Goal: Task Accomplishment & Management: Manage account settings

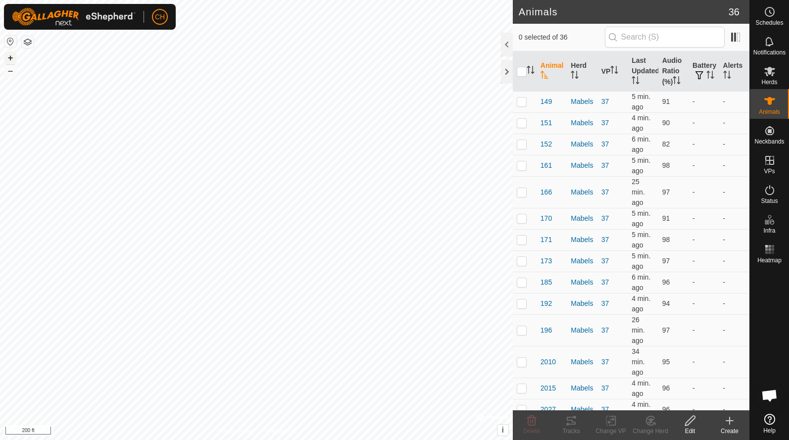
click at [10, 57] on button "+" at bounding box center [10, 58] width 12 height 12
click at [777, 14] on es-schedule-vp-svg-icon at bounding box center [769, 12] width 18 height 16
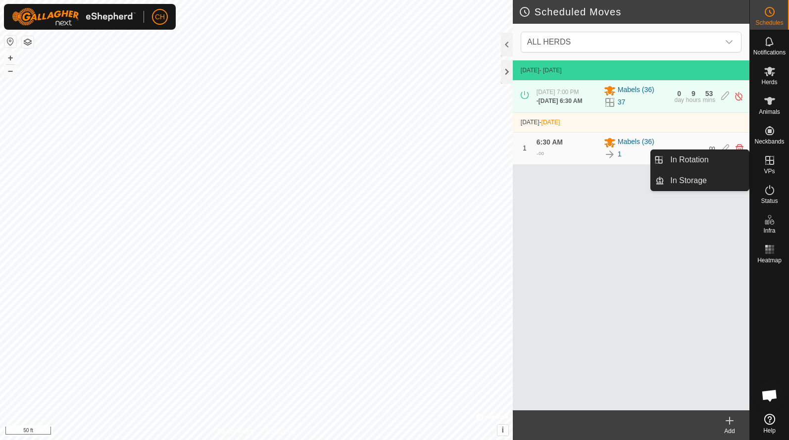
click at [767, 171] on span "VPs" at bounding box center [768, 171] width 11 height 6
click at [711, 162] on link "In Rotation" at bounding box center [706, 160] width 85 height 20
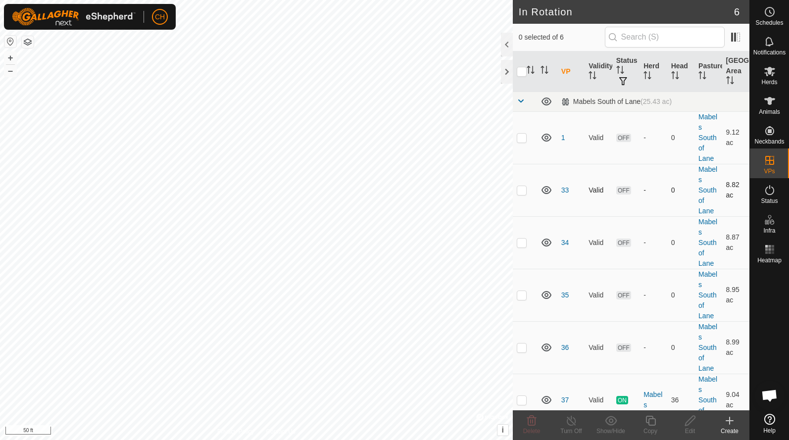
click at [526, 191] on p-checkbox at bounding box center [522, 190] width 10 height 8
checkbox input "true"
click at [526, 247] on td at bounding box center [525, 242] width 24 height 52
checkbox input "true"
click at [525, 300] on td at bounding box center [525, 295] width 24 height 52
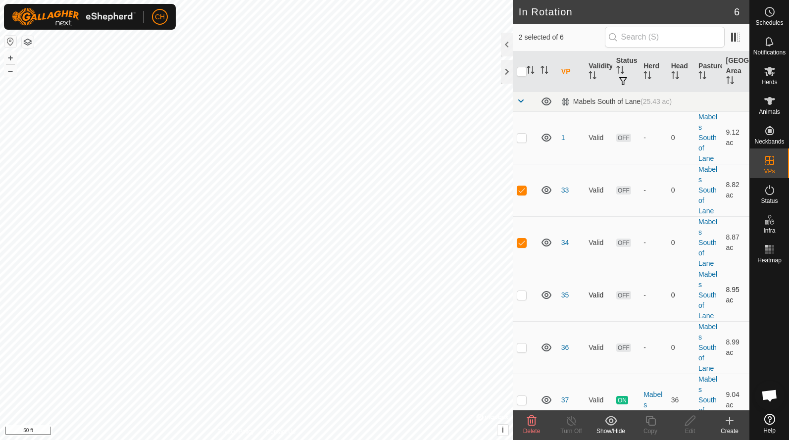
checkbox input "true"
click at [520, 348] on p-checkbox at bounding box center [522, 347] width 10 height 8
checkbox input "true"
click at [528, 424] on icon at bounding box center [531, 421] width 9 height 10
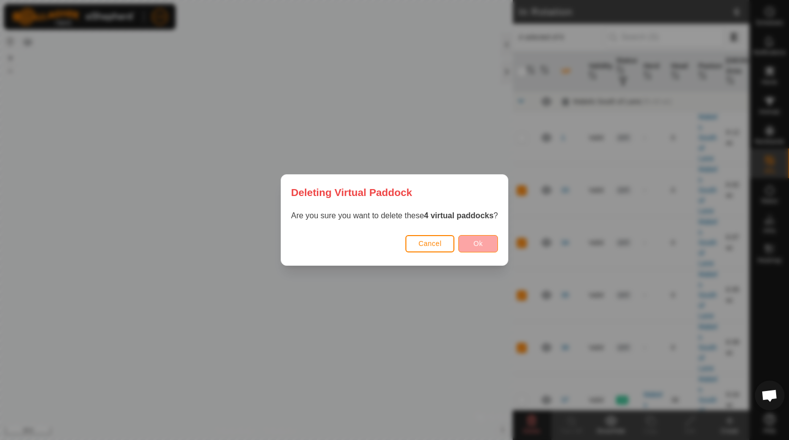
click at [476, 239] on button "Ok" at bounding box center [478, 243] width 40 height 17
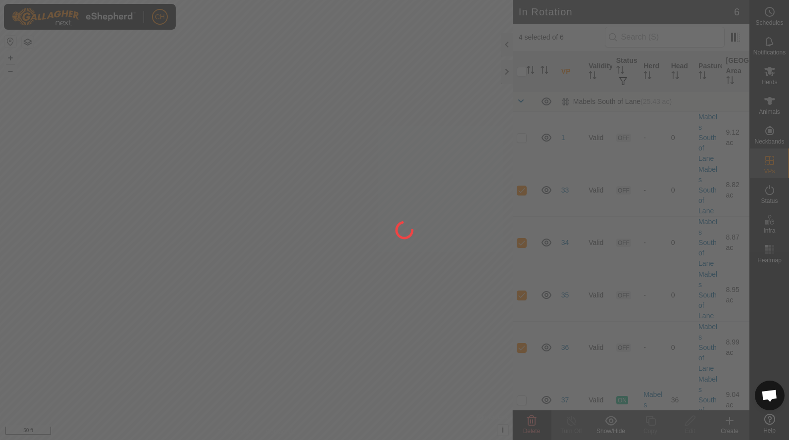
checkbox input "false"
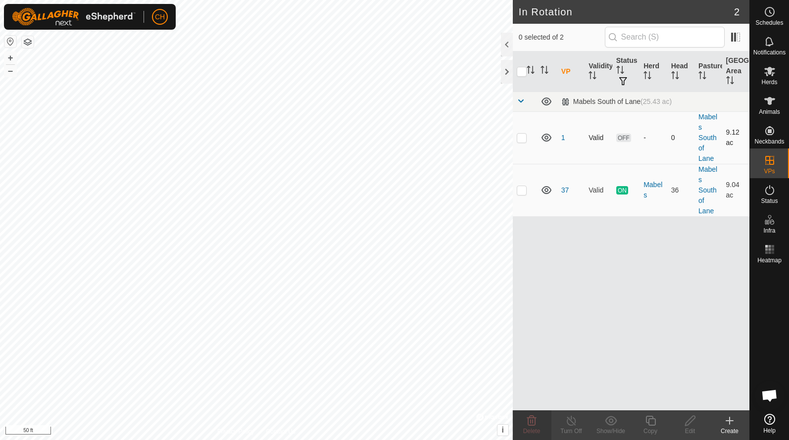
click at [519, 141] on p-checkbox at bounding box center [522, 138] width 10 height 8
checkbox input "true"
click at [643, 422] on copy-svg-icon at bounding box center [650, 421] width 40 height 12
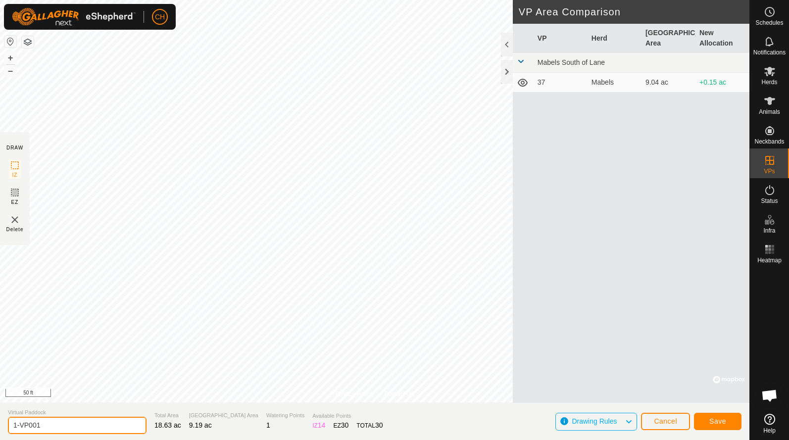
drag, startPoint x: 80, startPoint y: 425, endPoint x: -21, endPoint y: 406, distance: 102.9
click at [0, 406] on html "CH Schedules Notifications Herds Animals Neckbands VPs Status Infra Heatmap Hel…" at bounding box center [394, 220] width 789 height 440
type input "2"
click at [720, 427] on button "Save" at bounding box center [717, 421] width 47 height 17
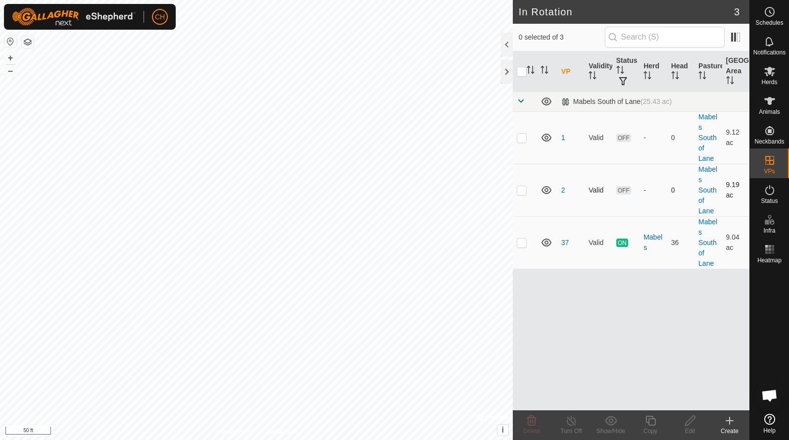
click at [522, 193] on p-checkbox at bounding box center [522, 190] width 10 height 8
checkbox input "true"
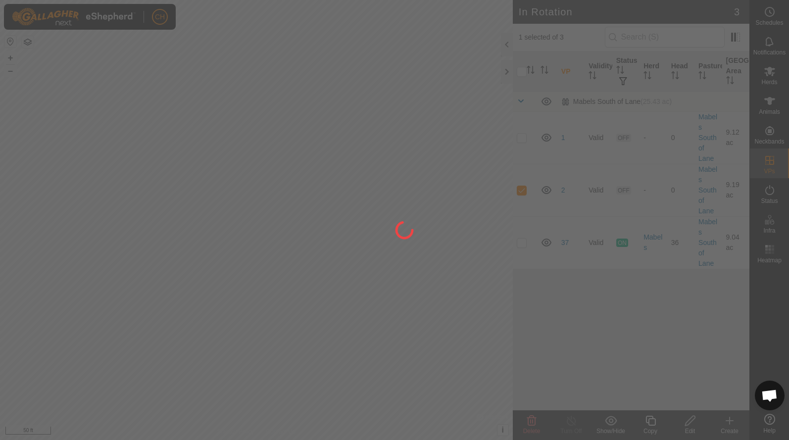
click at [652, 424] on div at bounding box center [394, 220] width 789 height 440
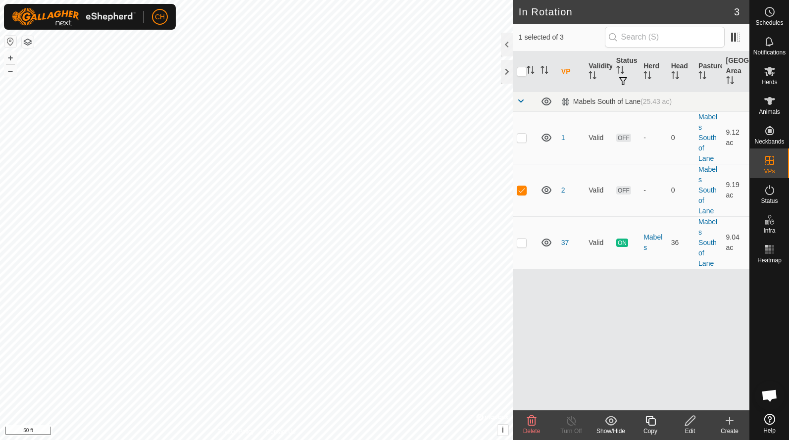
click at [649, 422] on icon at bounding box center [650, 421] width 10 height 10
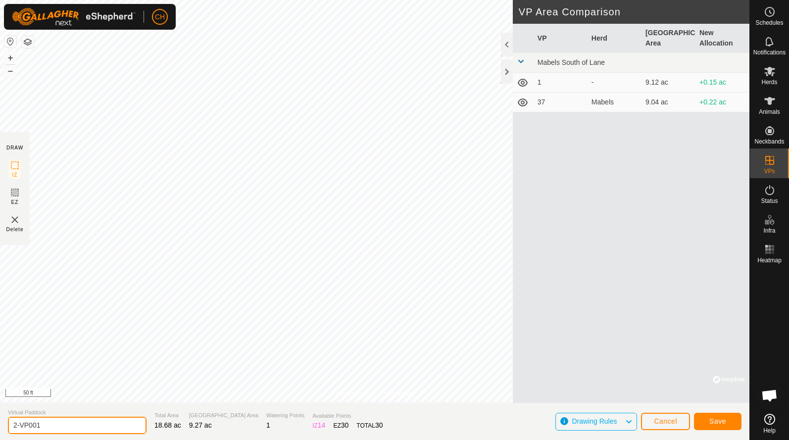
drag, startPoint x: 63, startPoint y: 429, endPoint x: -6, endPoint y: 422, distance: 69.7
click at [0, 422] on html "CH Schedules Notifications Herds Animals Neckbands VPs Status Infra Heatmap Hel…" at bounding box center [394, 220] width 789 height 440
type input "3"
click at [712, 414] on button "Save" at bounding box center [717, 421] width 47 height 17
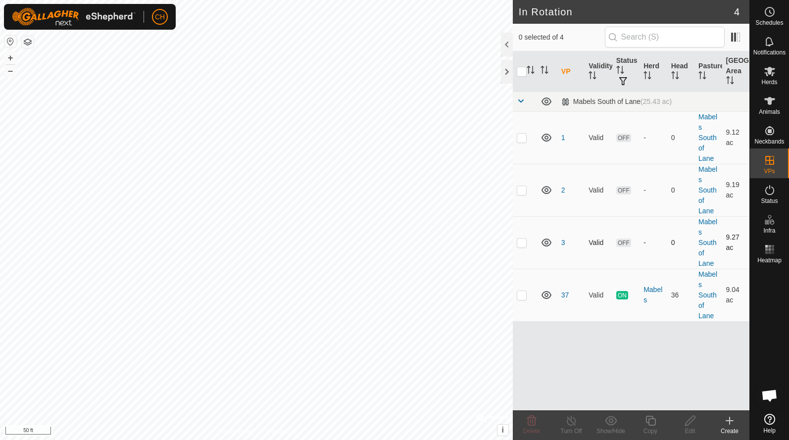
click at [524, 241] on p-checkbox at bounding box center [522, 242] width 10 height 8
checkbox input "true"
click at [690, 421] on icon at bounding box center [690, 421] width 12 height 12
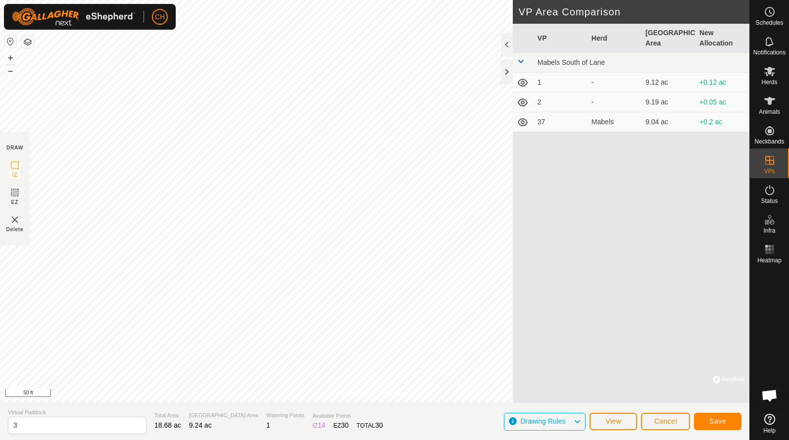
click at [713, 418] on span "Save" at bounding box center [717, 421] width 17 height 8
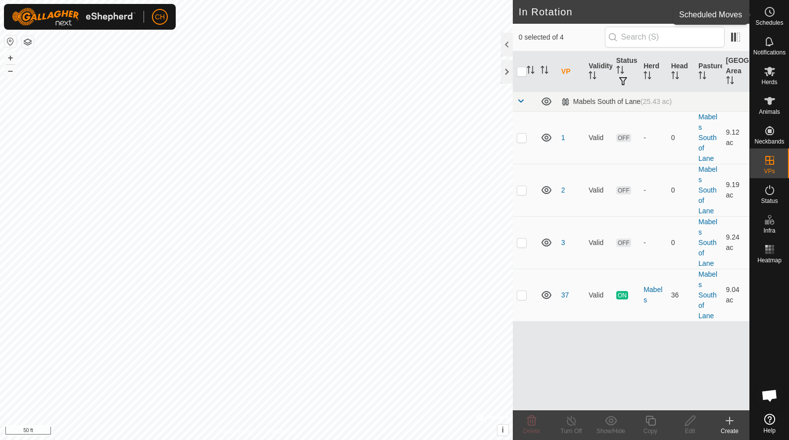
click at [768, 18] on es-schedule-vp-svg-icon at bounding box center [769, 12] width 18 height 16
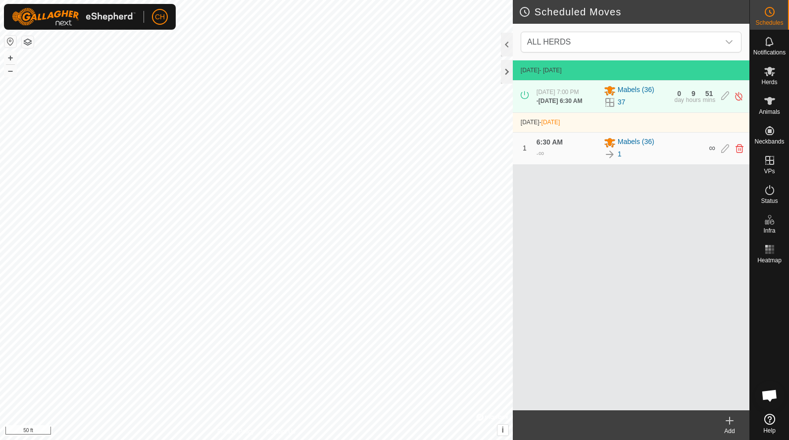
click at [731, 423] on icon at bounding box center [729, 421] width 12 height 12
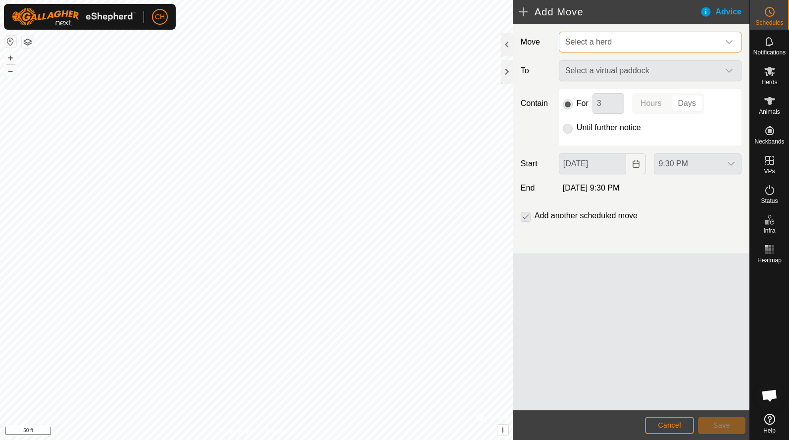
click at [594, 48] on span "Select a herd" at bounding box center [640, 42] width 158 height 20
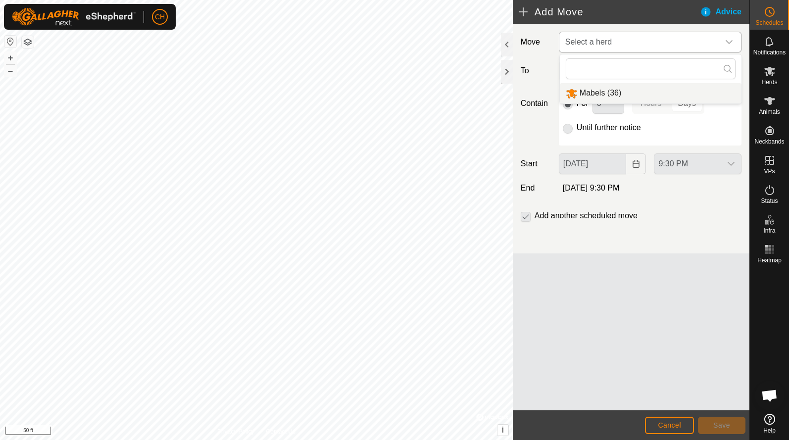
click at [594, 94] on li "Mabels (36)" at bounding box center [651, 93] width 182 height 20
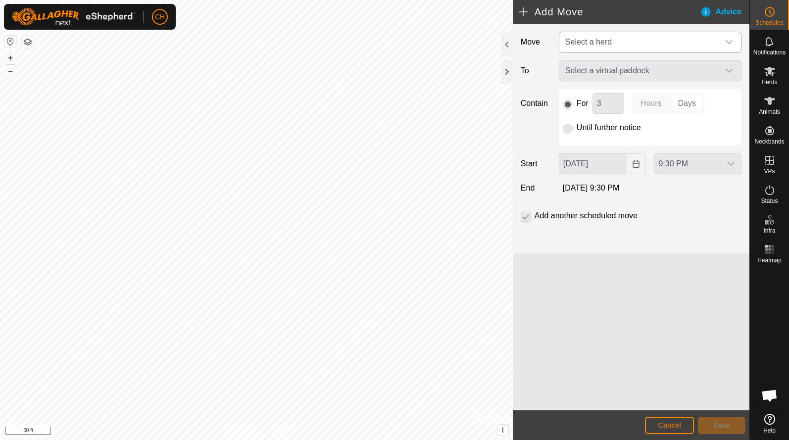
type input "[DATE]"
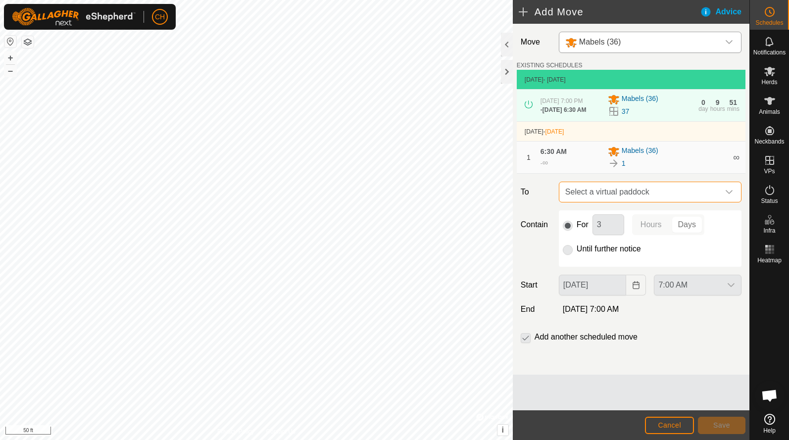
click at [612, 198] on span "Select a virtual paddock" at bounding box center [640, 192] width 158 height 20
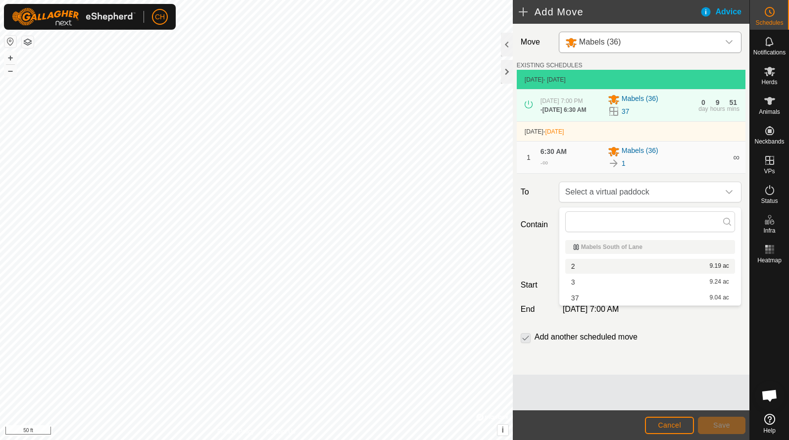
click at [594, 268] on li "2 9.19 ac" at bounding box center [650, 266] width 170 height 15
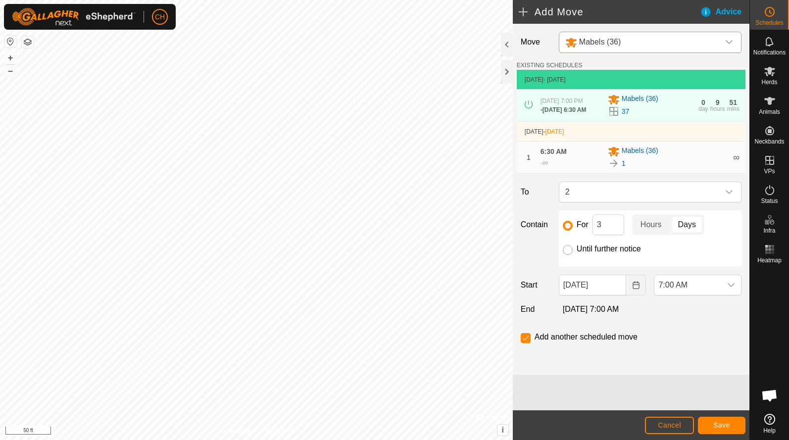
click at [564, 254] on input "Until further notice" at bounding box center [568, 250] width 10 height 10
radio input "true"
click at [681, 290] on span "7:00 AM" at bounding box center [687, 285] width 67 height 20
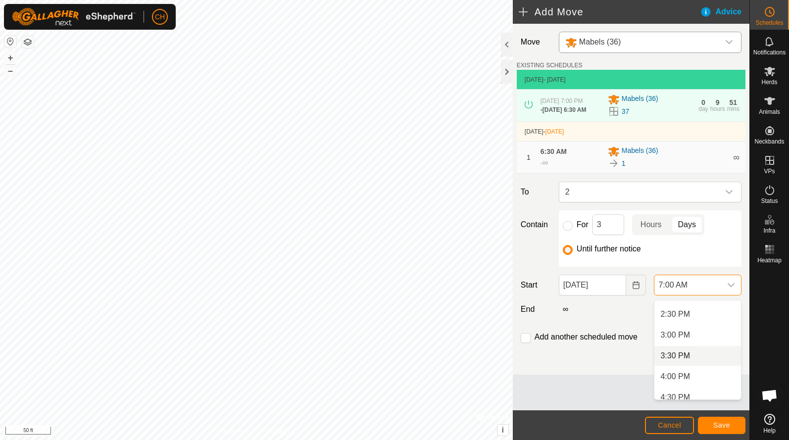
scroll to position [605, 0]
click at [687, 367] on li "4:00 PM" at bounding box center [697, 371] width 87 height 20
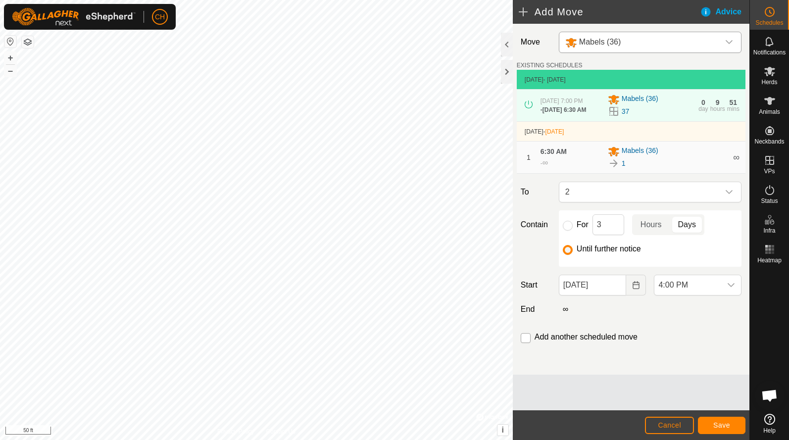
click at [524, 340] on input "checkbox" at bounding box center [525, 338] width 10 height 10
click at [715, 427] on span "Save" at bounding box center [721, 425] width 17 height 8
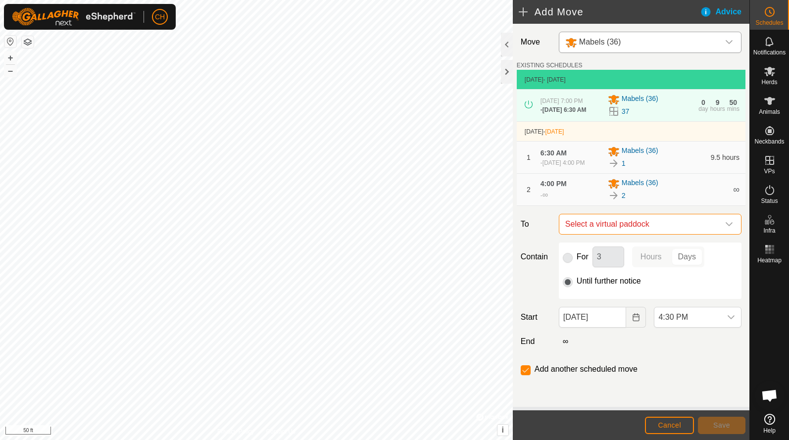
click at [603, 234] on span "Select a virtual paddock" at bounding box center [640, 224] width 158 height 20
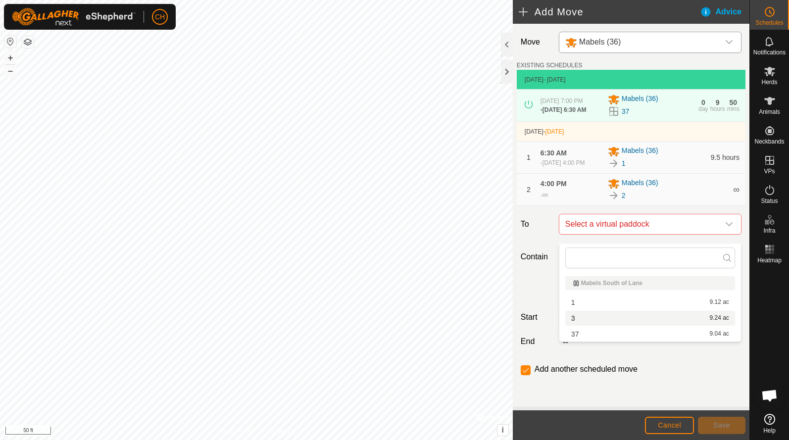
click at [577, 318] on li "3 9.24 ac" at bounding box center [650, 318] width 170 height 15
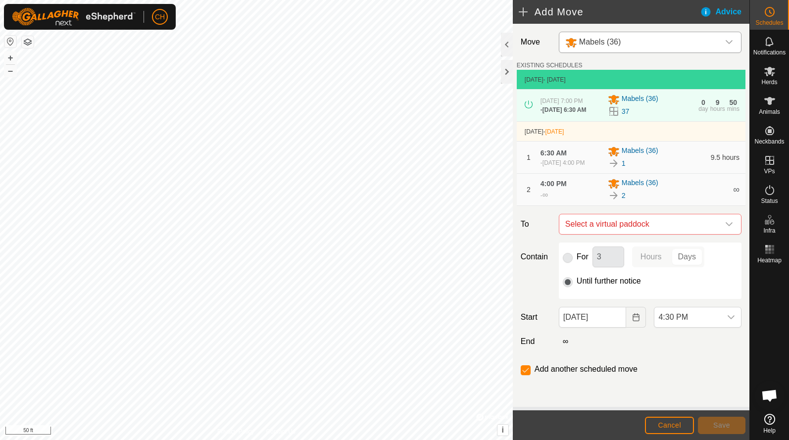
checkbox input "false"
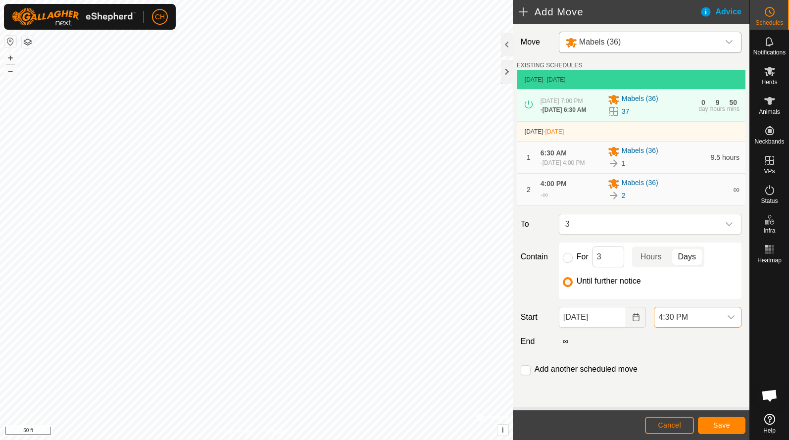
click at [682, 327] on span "4:30 PM" at bounding box center [687, 317] width 67 height 20
click at [686, 322] on span "4:30 PM" at bounding box center [687, 317] width 67 height 20
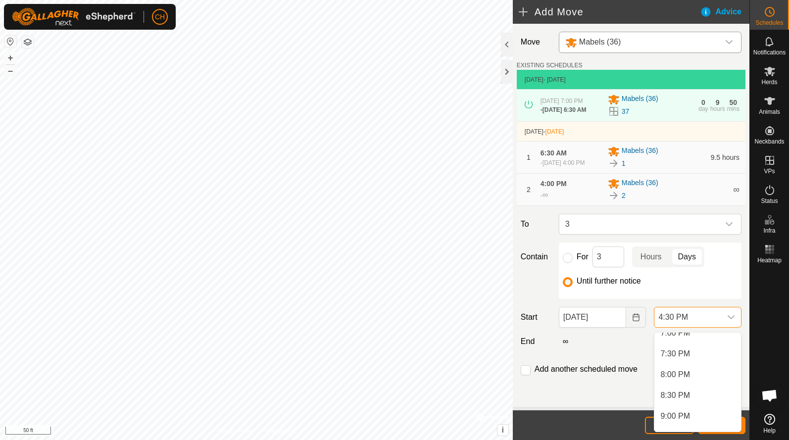
scroll to position [805, 0]
click at [683, 370] on li "8:00 PM" at bounding box center [697, 368] width 87 height 20
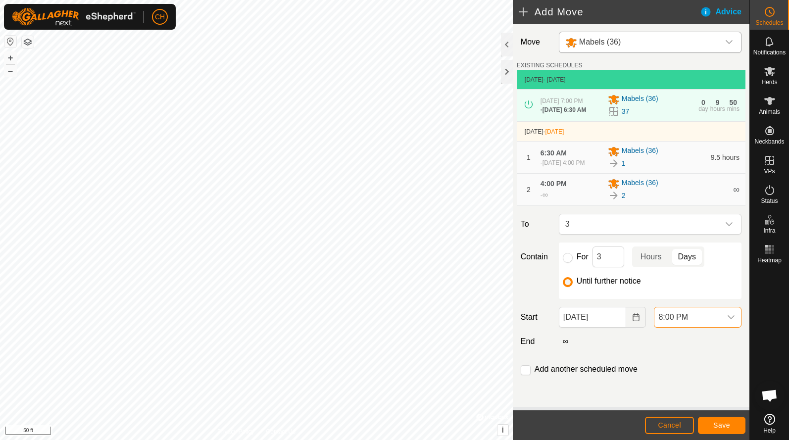
scroll to position [686, 0]
click at [722, 422] on span "Save" at bounding box center [721, 425] width 17 height 8
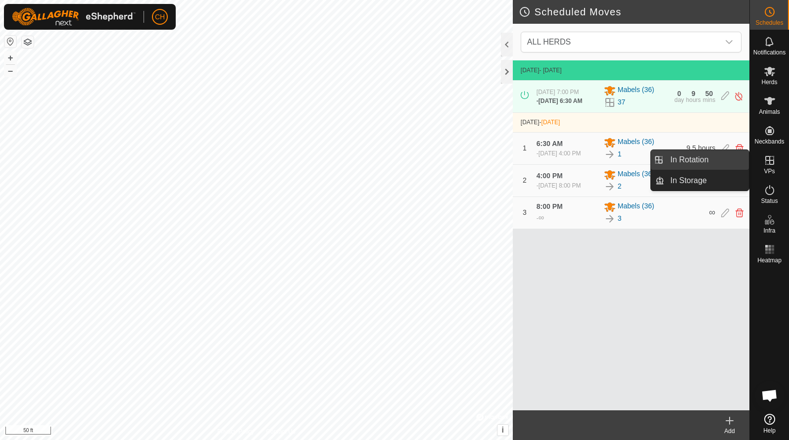
click at [708, 164] on link "In Rotation" at bounding box center [706, 160] width 85 height 20
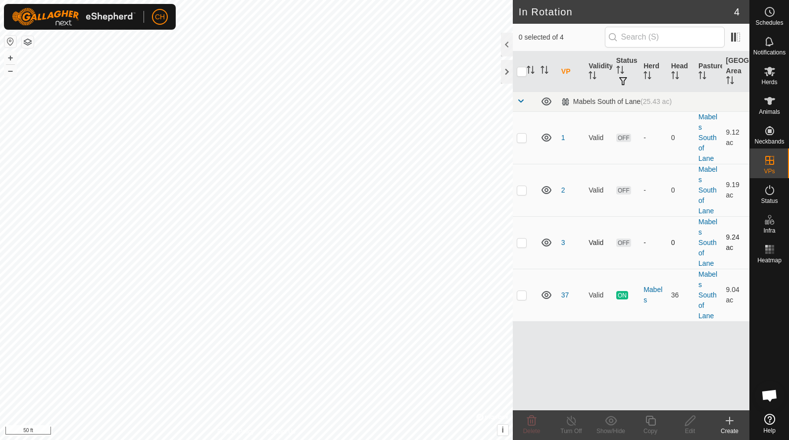
click at [519, 243] on p-checkbox at bounding box center [522, 242] width 10 height 8
checkbox input "true"
click at [649, 420] on icon at bounding box center [650, 421] width 10 height 10
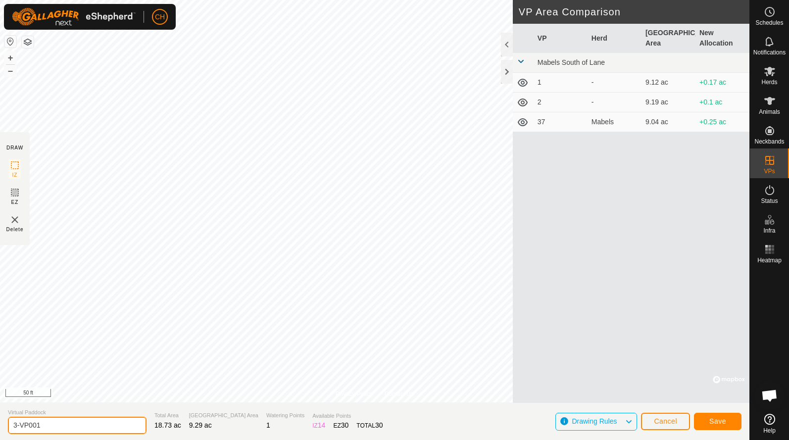
drag, startPoint x: 41, startPoint y: 425, endPoint x: -33, endPoint y: 421, distance: 74.3
click at [0, 421] on html "CH Schedules Notifications Herds Animals Neckbands VPs Status Infra Heatmap Hel…" at bounding box center [394, 220] width 789 height 440
type input "4"
click at [705, 422] on button "Save" at bounding box center [717, 421] width 47 height 17
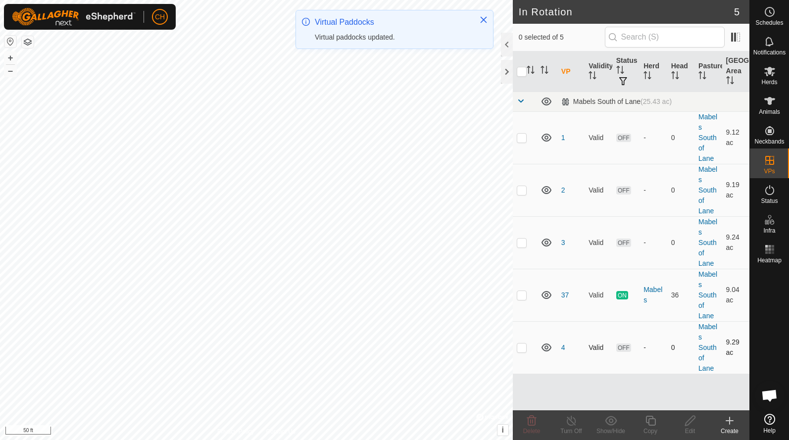
click at [525, 350] on p-checkbox at bounding box center [522, 347] width 10 height 8
checkbox input "true"
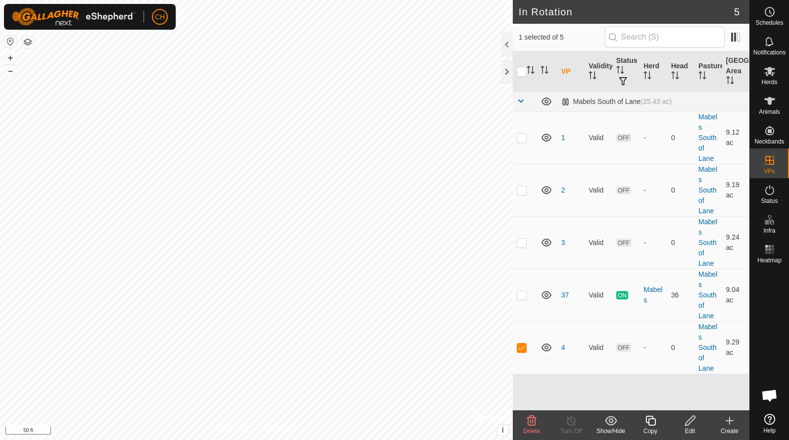
click at [652, 422] on icon at bounding box center [650, 421] width 12 height 12
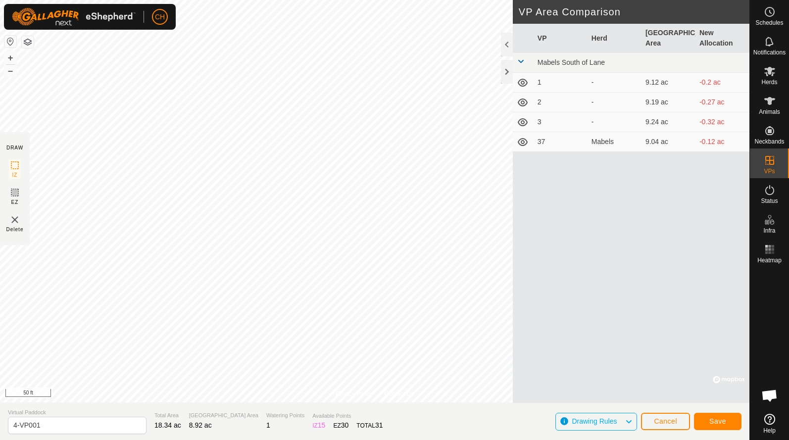
click at [654, 426] on button "Cancel" at bounding box center [665, 421] width 49 height 17
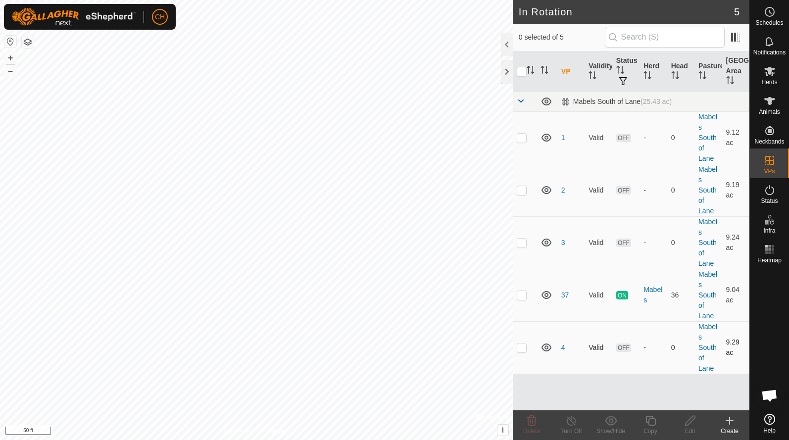
click at [531, 349] on td at bounding box center [525, 347] width 24 height 52
checkbox input "true"
click at [647, 418] on icon at bounding box center [650, 421] width 12 height 12
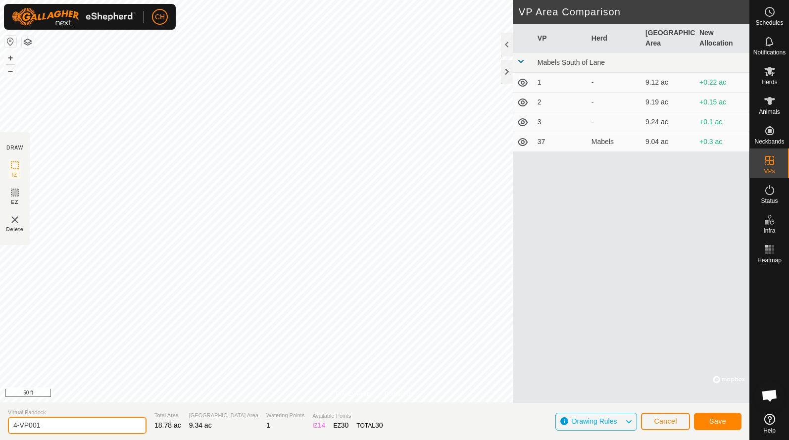
drag, startPoint x: 68, startPoint y: 424, endPoint x: -35, endPoint y: 420, distance: 103.5
click at [0, 420] on html "CH Schedules Notifications Herds Animals Neckbands VPs Status Infra Heatmap Hel…" at bounding box center [394, 220] width 789 height 440
type input "5"
click at [710, 419] on span "Save" at bounding box center [717, 421] width 17 height 8
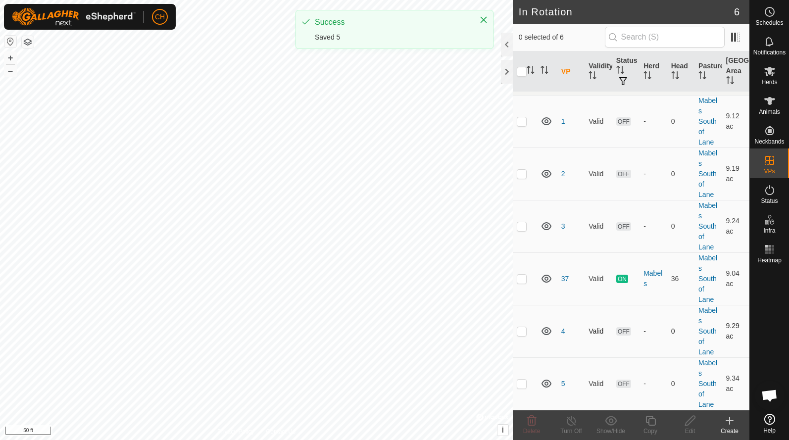
scroll to position [17, 0]
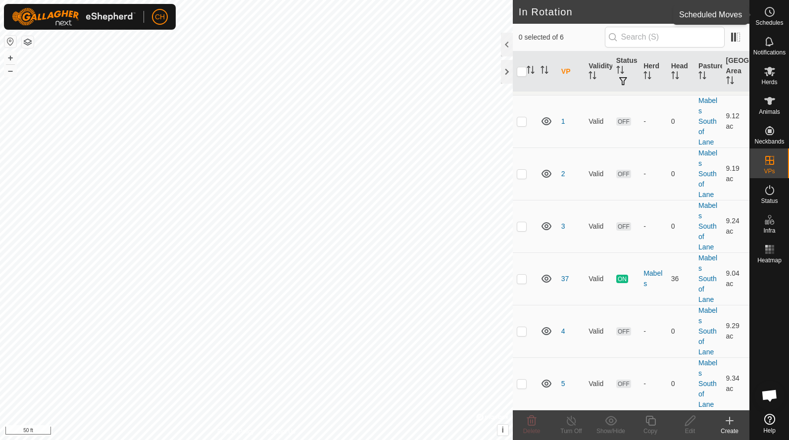
click at [762, 13] on es-schedule-vp-svg-icon at bounding box center [769, 12] width 18 height 16
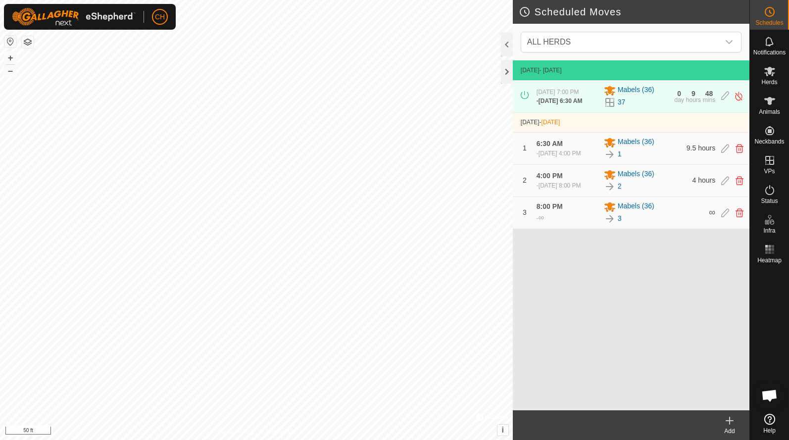
click at [727, 427] on div "Add" at bounding box center [729, 430] width 40 height 9
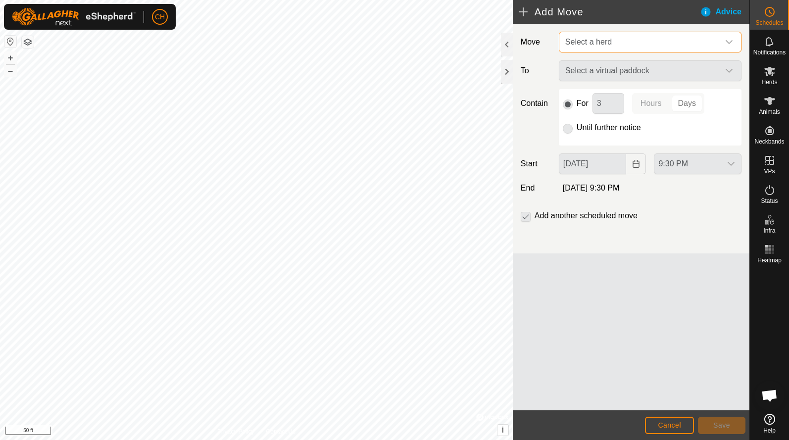
click at [591, 45] on span "Select a herd" at bounding box center [588, 42] width 47 height 8
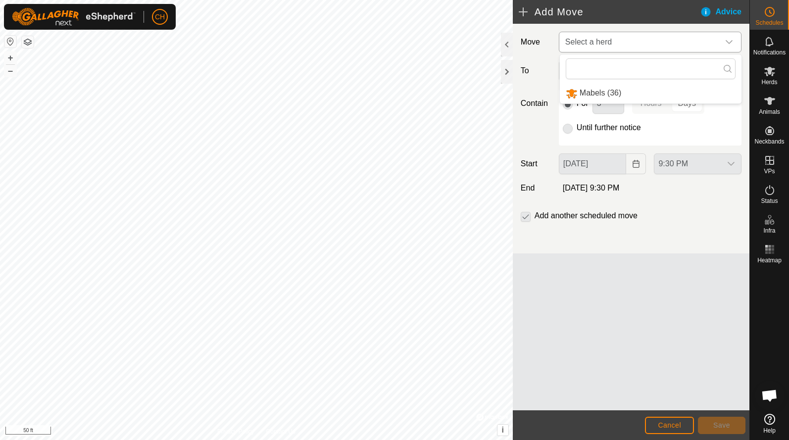
click at [591, 98] on li "Mabels (36)" at bounding box center [651, 93] width 182 height 20
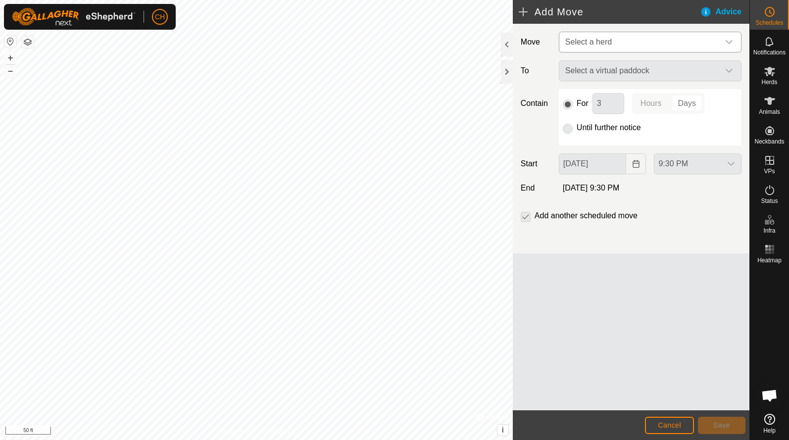
type input "[DATE]"
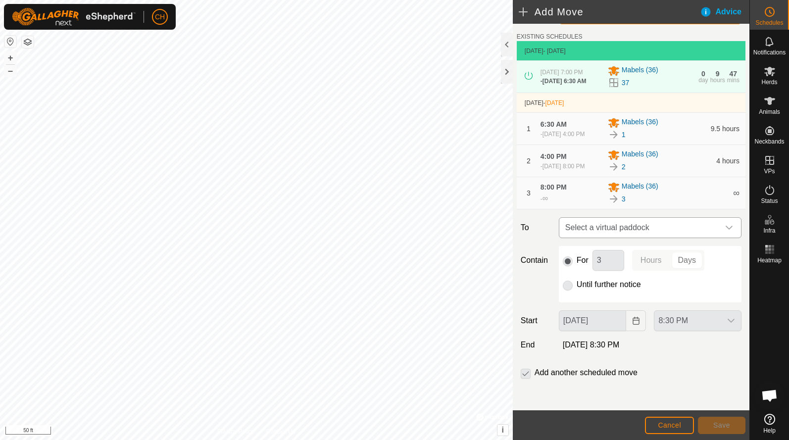
scroll to position [41, 0]
click at [600, 228] on span "Select a virtual paddock" at bounding box center [640, 228] width 158 height 20
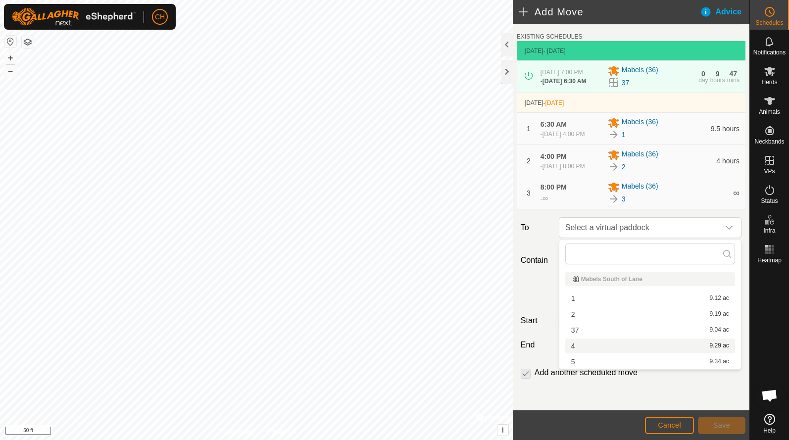
click at [584, 347] on li "4 9.29 ac" at bounding box center [650, 345] width 170 height 15
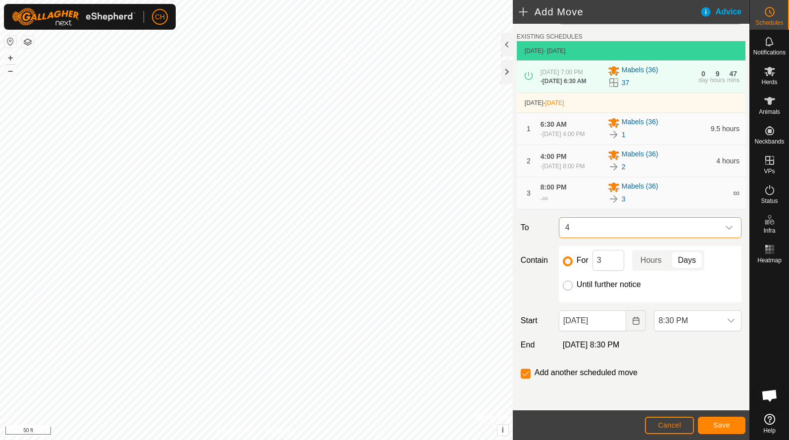
click at [570, 286] on input "Until further notice" at bounding box center [568, 286] width 10 height 10
radio input "true"
checkbox input "false"
click at [633, 323] on icon "Choose Date" at bounding box center [635, 321] width 6 height 8
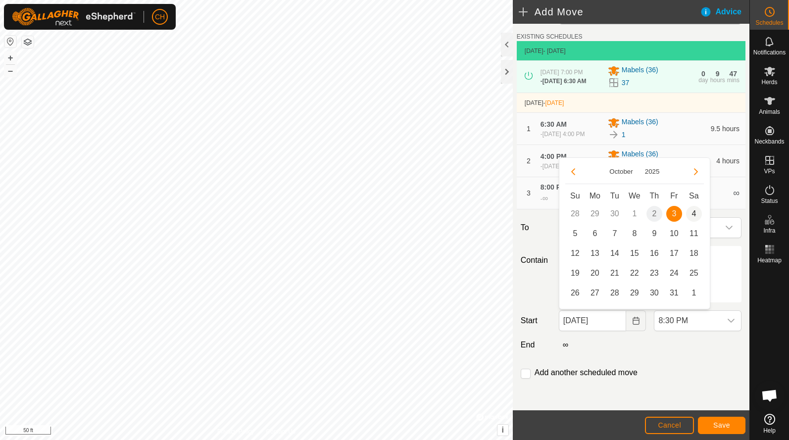
click at [689, 217] on span "4" at bounding box center [694, 214] width 16 height 16
type input "[DATE]"
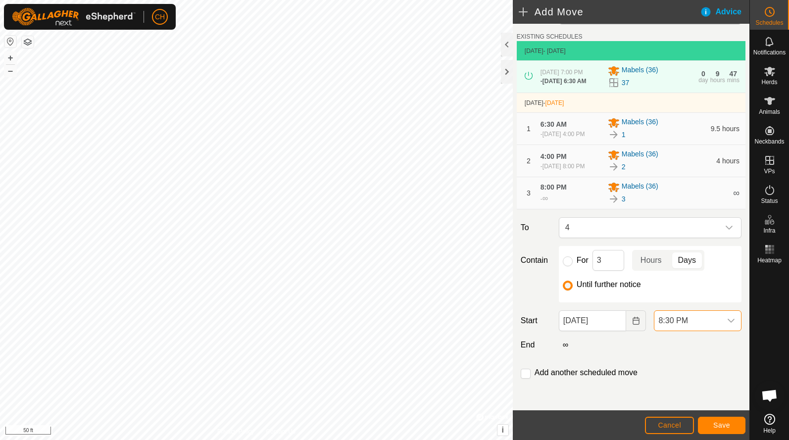
click at [686, 324] on span "8:30 PM" at bounding box center [687, 321] width 67 height 20
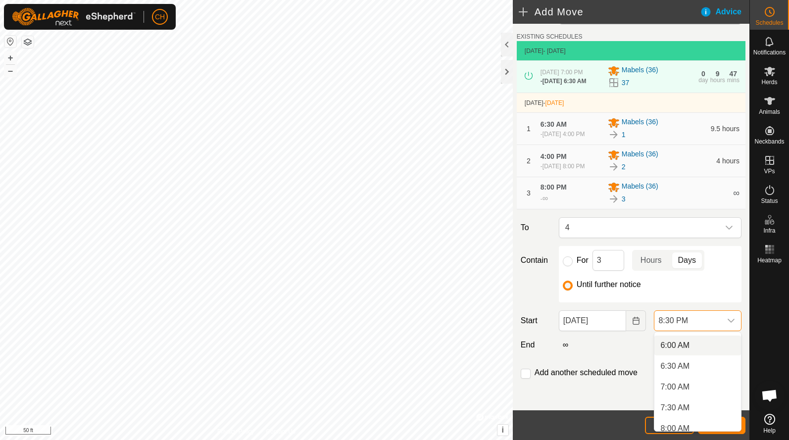
click at [686, 344] on li "6:00 AM" at bounding box center [697, 345] width 87 height 20
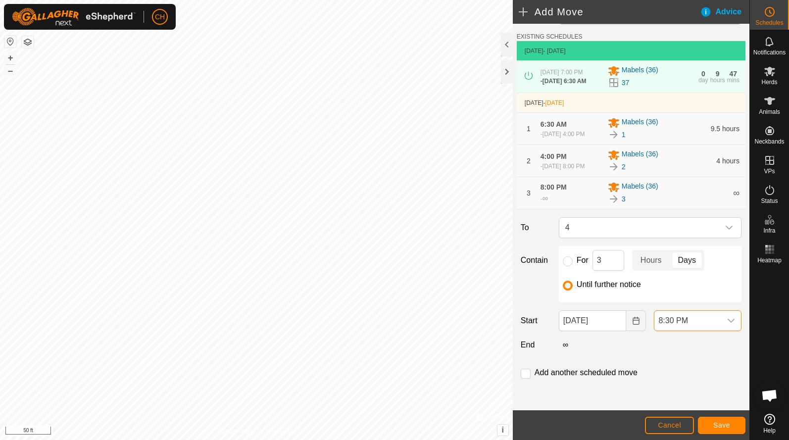
scroll to position [41, 0]
click at [673, 327] on span "6:00 AM" at bounding box center [687, 321] width 67 height 20
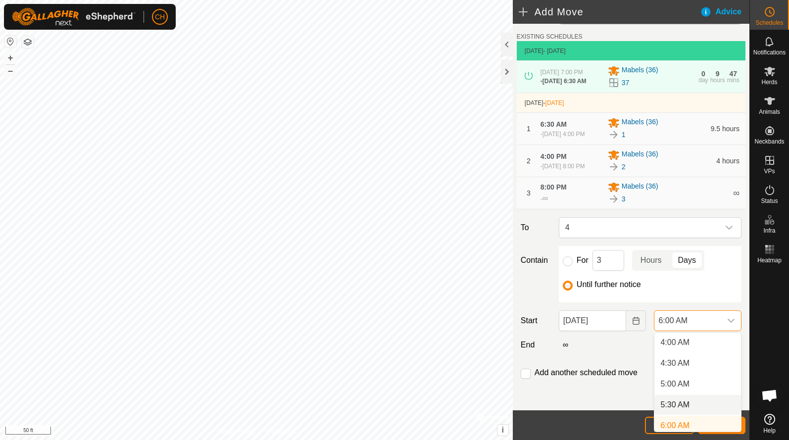
scroll to position [170, 0]
click at [669, 424] on li "6:00 AM" at bounding box center [697, 422] width 87 height 20
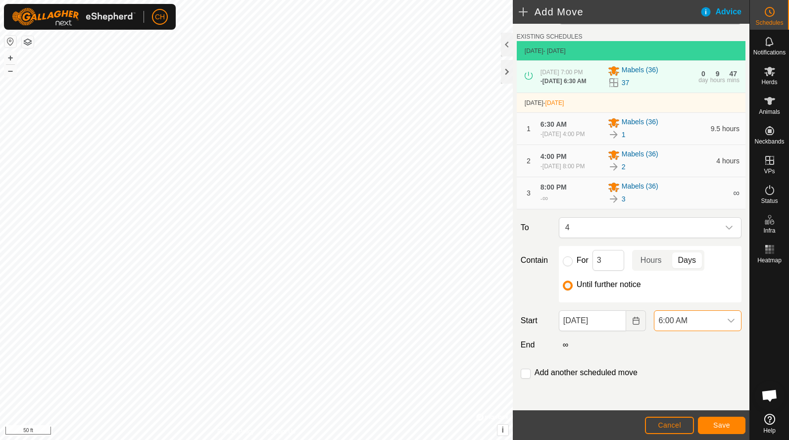
click at [718, 429] on button "Save" at bounding box center [721, 425] width 47 height 17
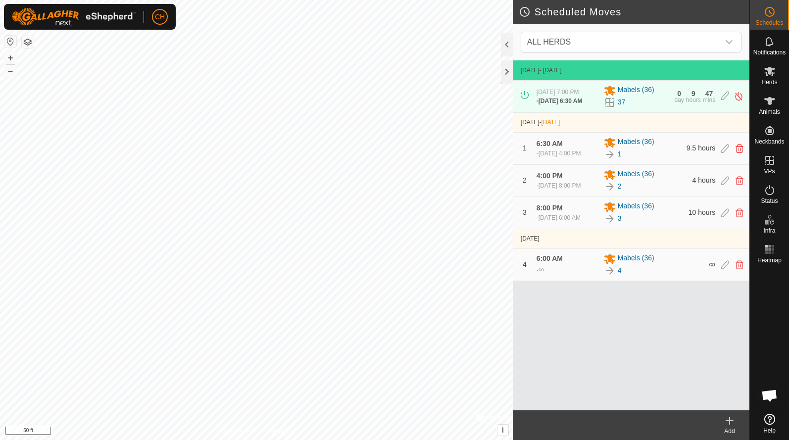
click at [733, 423] on icon at bounding box center [729, 421] width 12 height 12
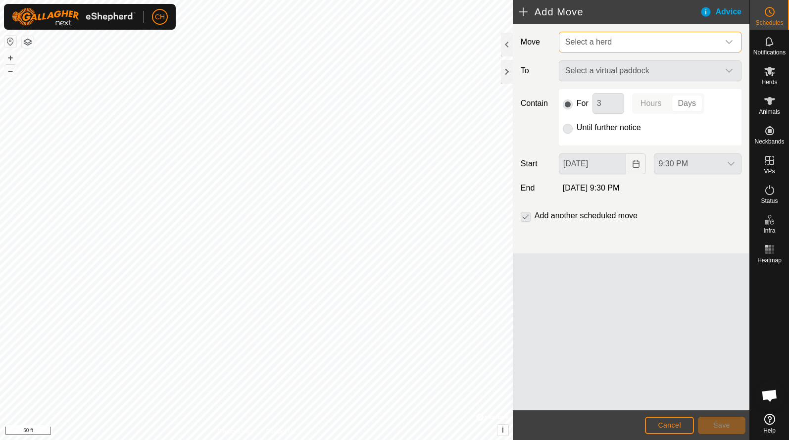
click at [595, 40] on span "Select a herd" at bounding box center [588, 42] width 47 height 8
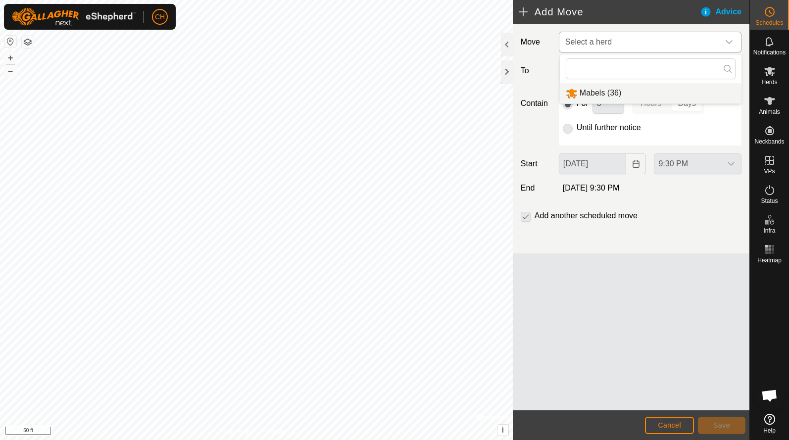
click at [588, 89] on li "Mabels (36)" at bounding box center [651, 93] width 182 height 20
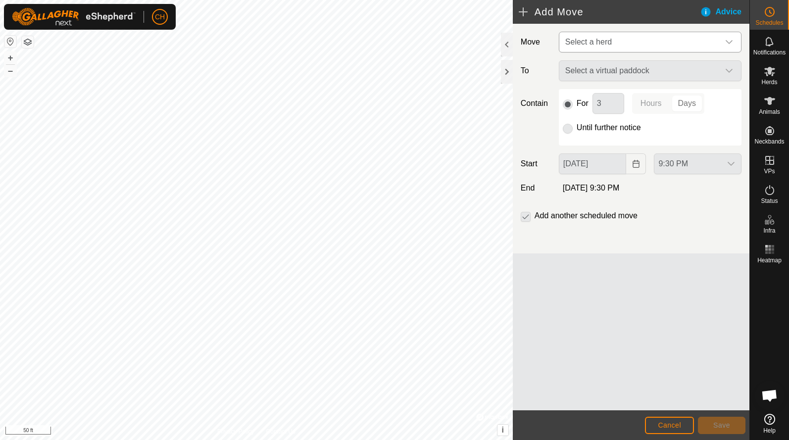
type input "[DATE]"
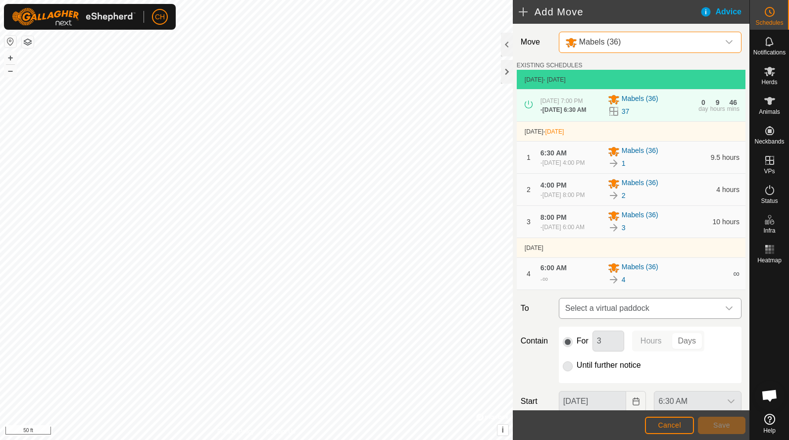
click at [600, 318] on span "Select a virtual paddock" at bounding box center [640, 308] width 158 height 20
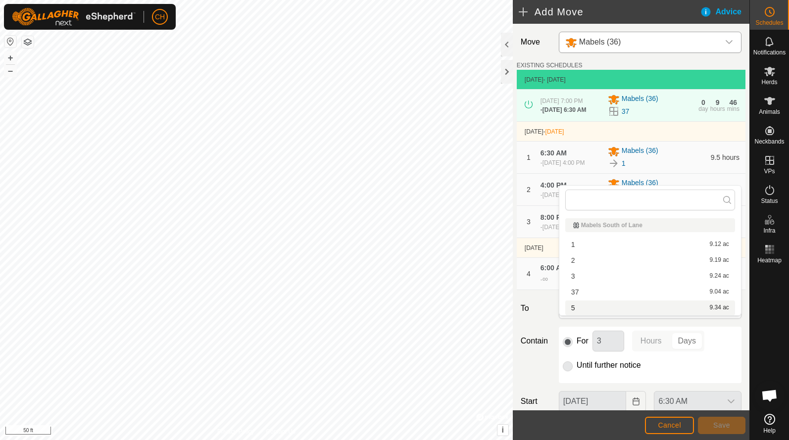
click at [590, 310] on li "5 9.34 ac" at bounding box center [650, 307] width 170 height 15
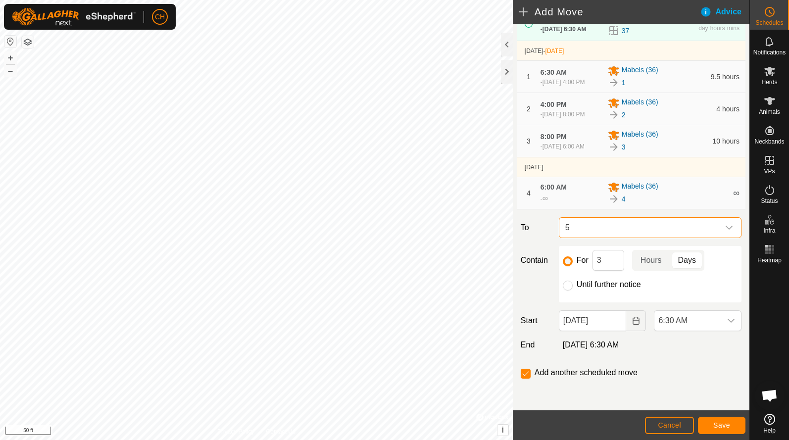
scroll to position [86, 0]
click at [566, 290] on input "Until further notice" at bounding box center [568, 286] width 10 height 10
radio input "true"
checkbox input "false"
click at [684, 330] on span "6:30 AM" at bounding box center [687, 321] width 67 height 20
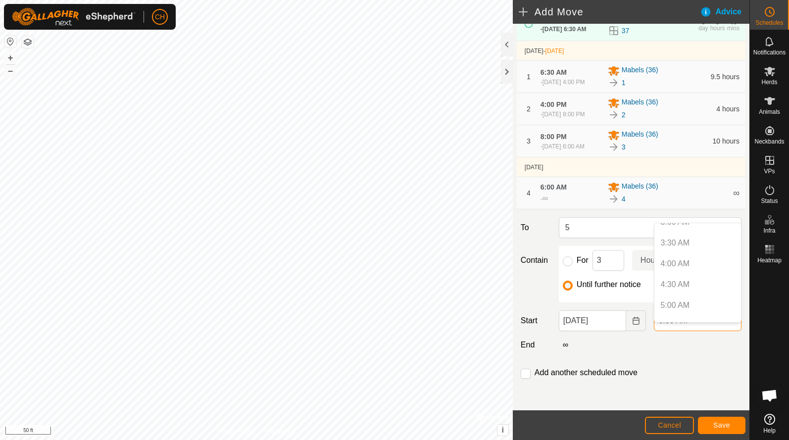
scroll to position [143, 0]
click at [687, 311] on li "3:00 PM" at bounding box center [697, 312] width 87 height 20
click at [716, 427] on span "Save" at bounding box center [721, 425] width 17 height 8
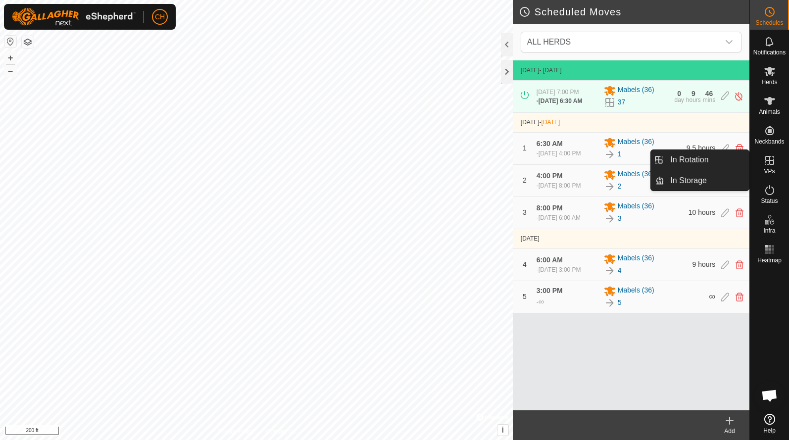
click at [771, 170] on span "VPs" at bounding box center [768, 171] width 11 height 6
click at [691, 163] on link "In Rotation" at bounding box center [706, 160] width 85 height 20
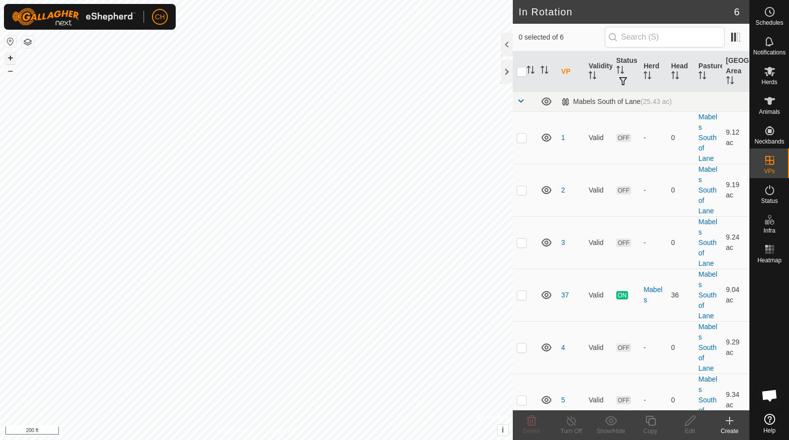
click at [7, 60] on button "+" at bounding box center [10, 58] width 12 height 12
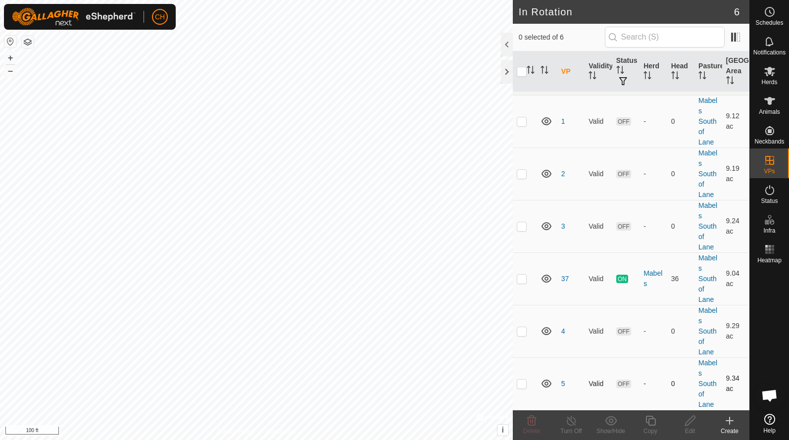
scroll to position [17, 0]
click at [519, 385] on p-checkbox at bounding box center [522, 383] width 10 height 8
checkbox input "true"
click at [650, 424] on icon at bounding box center [650, 421] width 12 height 12
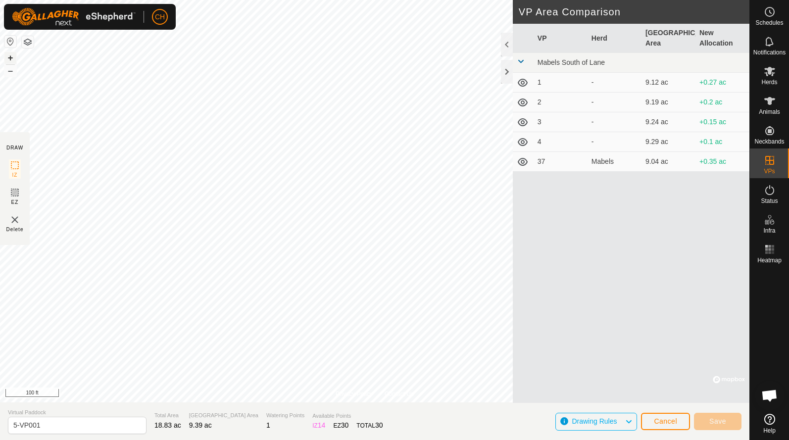
click at [15, 61] on button "+" at bounding box center [10, 58] width 12 height 12
drag, startPoint x: 46, startPoint y: 430, endPoint x: -31, endPoint y: 414, distance: 78.5
click at [0, 414] on html "CH Schedules Notifications Herds Animals Neckbands VPs Status Infra Heatmap Hel…" at bounding box center [394, 220] width 789 height 440
type input "6"
click at [717, 421] on span "Save" at bounding box center [717, 421] width 17 height 8
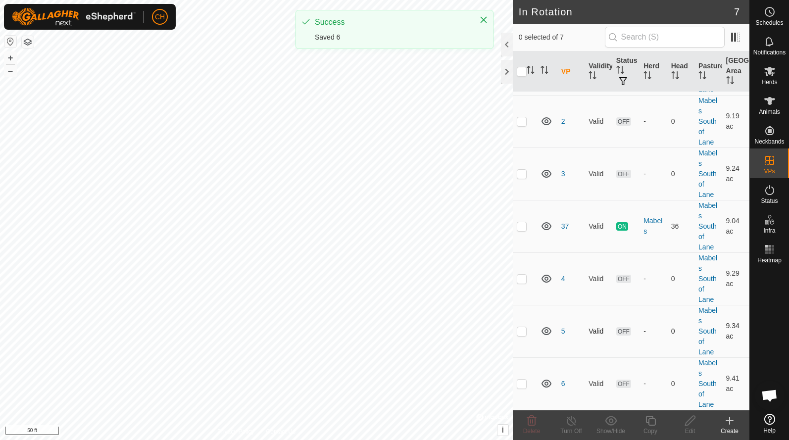
scroll to position [69, 0]
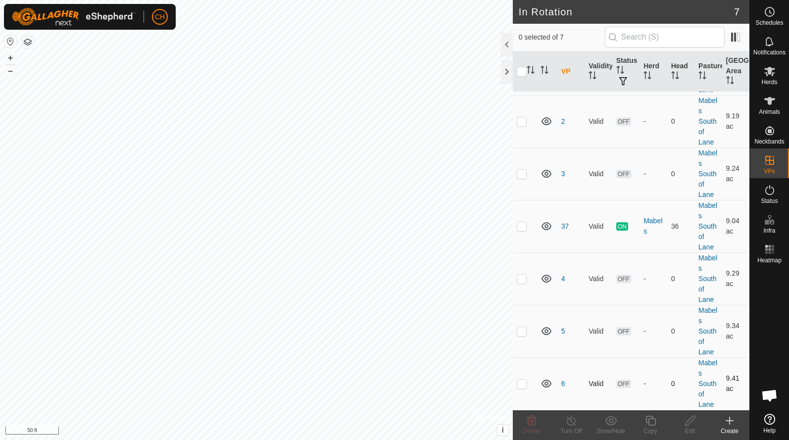
click at [523, 384] on p-checkbox at bounding box center [522, 383] width 10 height 8
checkbox input "true"
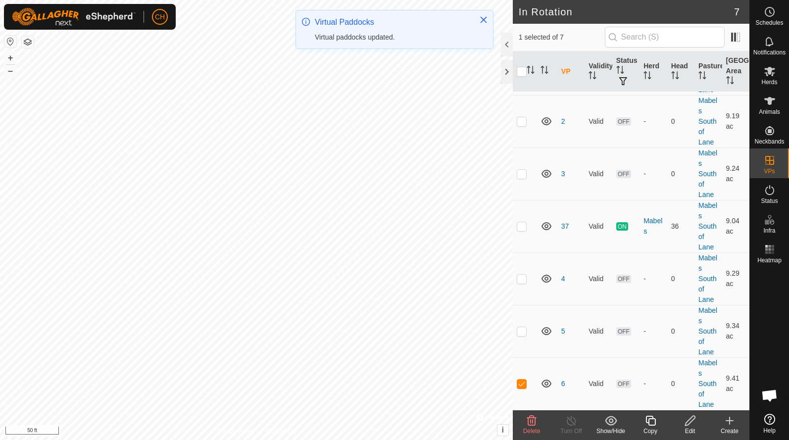
click at [691, 427] on div "Edit" at bounding box center [690, 430] width 40 height 9
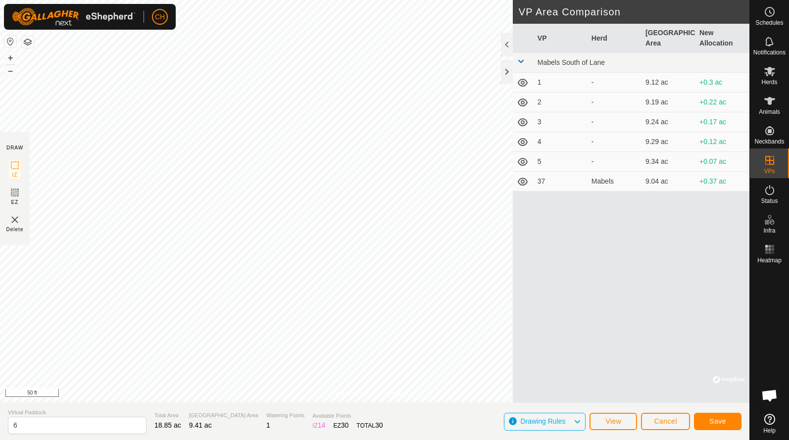
click at [712, 420] on span "Save" at bounding box center [717, 421] width 17 height 8
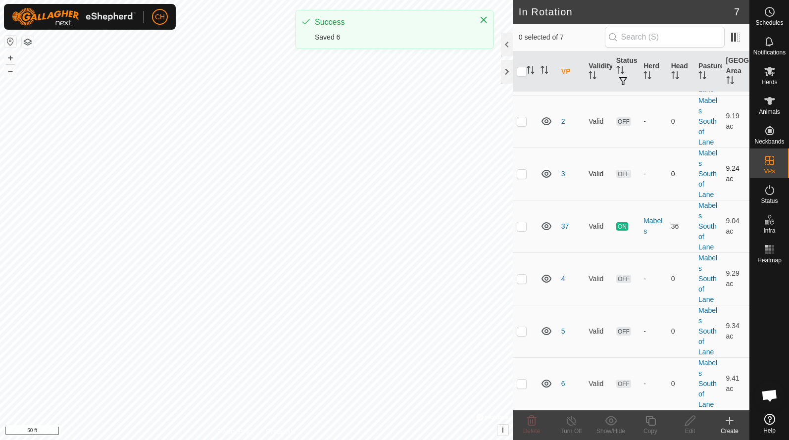
scroll to position [69, 0]
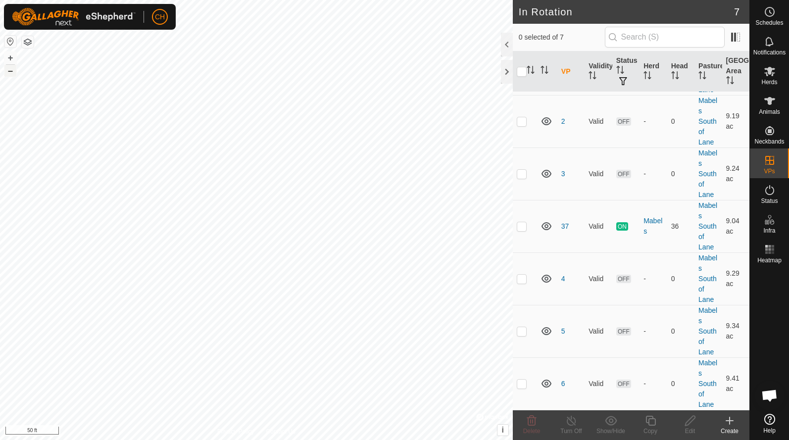
click at [7, 71] on button "–" at bounding box center [10, 71] width 12 height 12
click at [157, 0] on html "CH Schedules Notifications Herds Animals Neckbands VPs Status Infra Heatmap Hel…" at bounding box center [394, 220] width 789 height 440
click at [11, 56] on button "+" at bounding box center [10, 58] width 12 height 12
click at [12, 59] on button "+" at bounding box center [10, 58] width 12 height 12
click at [523, 382] on p-checkbox at bounding box center [522, 383] width 10 height 8
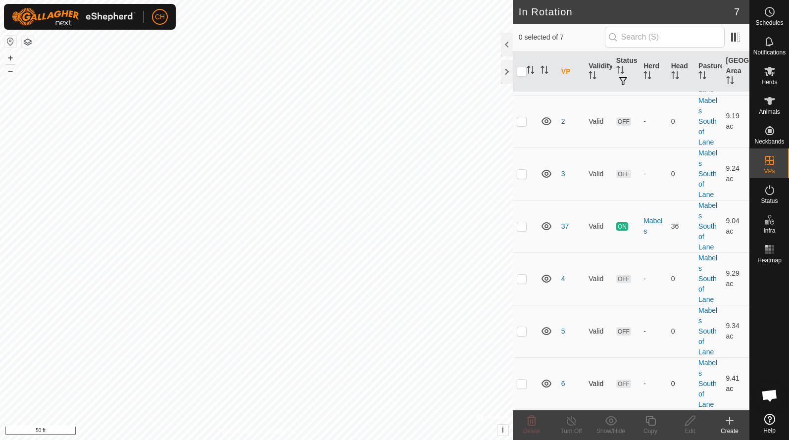
checkbox input "true"
click at [691, 420] on icon at bounding box center [690, 421] width 12 height 12
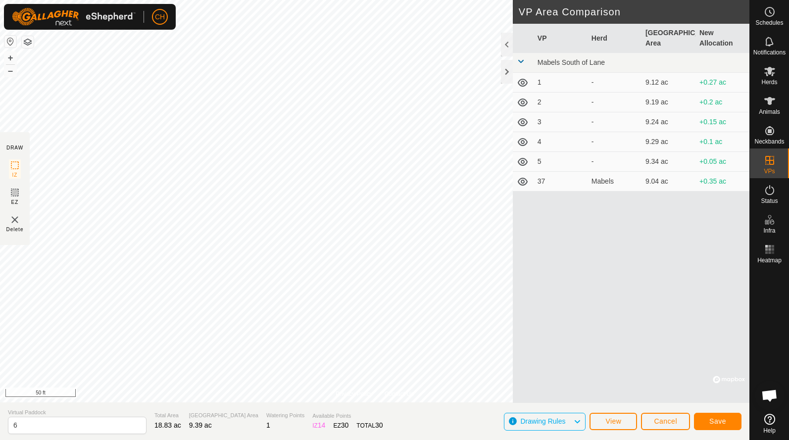
click at [717, 419] on span "Save" at bounding box center [717, 421] width 17 height 8
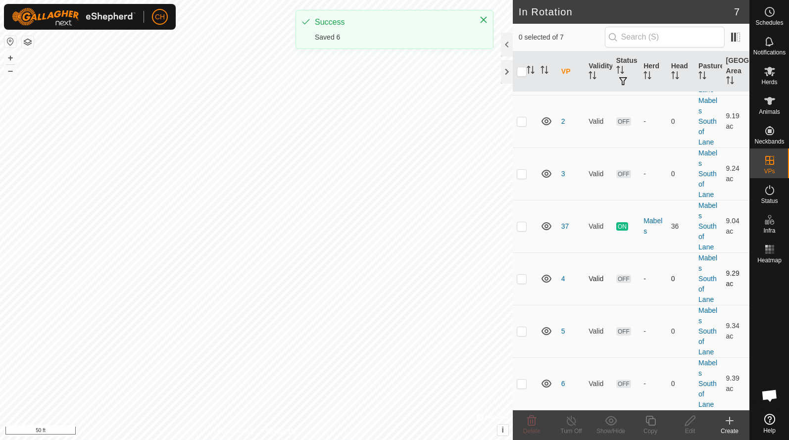
scroll to position [69, 0]
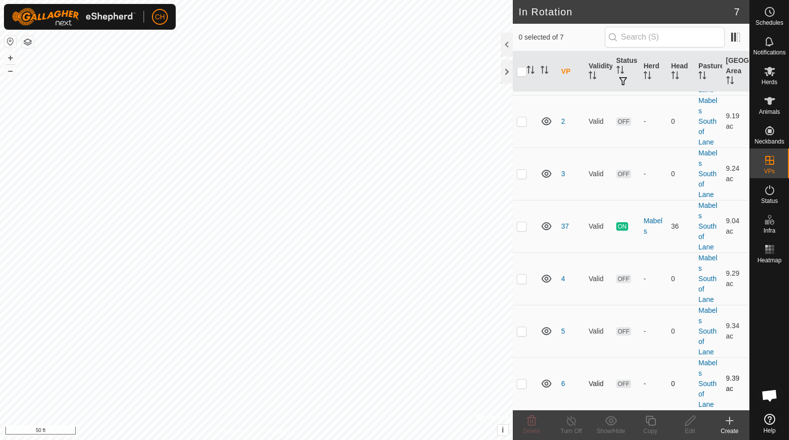
click at [515, 379] on td at bounding box center [525, 383] width 24 height 52
checkbox input "true"
click at [657, 424] on copy-svg-icon at bounding box center [650, 421] width 40 height 12
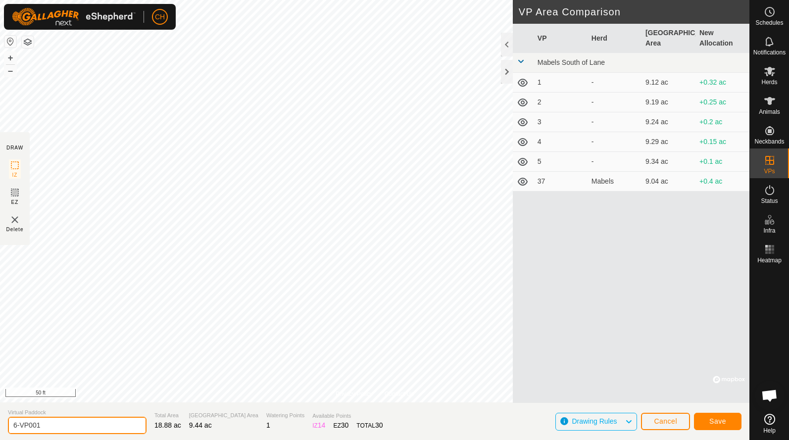
drag, startPoint x: 81, startPoint y: 419, endPoint x: -1, endPoint y: 418, distance: 81.6
click at [0, 418] on html "CH Schedules Notifications Herds Animals Neckbands VPs Status Infra Heatmap Hel…" at bounding box center [394, 220] width 789 height 440
drag, startPoint x: 53, startPoint y: 425, endPoint x: -31, endPoint y: 419, distance: 84.3
click at [0, 419] on html "CH Schedules Notifications Herds Animals Neckbands VPs Status Infra Heatmap Hel…" at bounding box center [394, 220] width 789 height 440
type input "7"
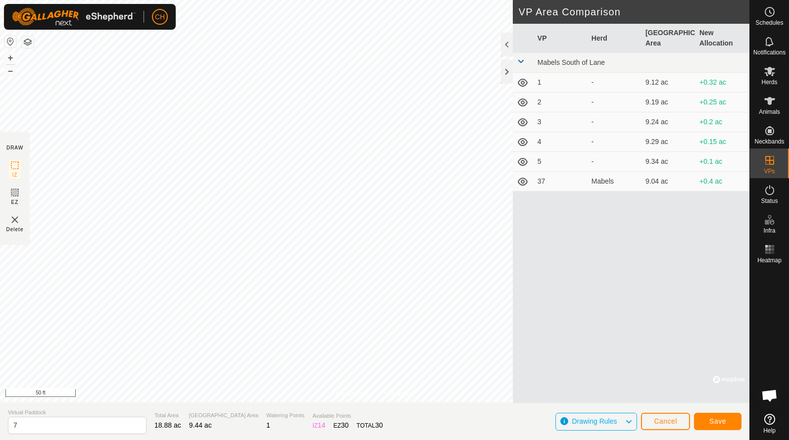
click at [707, 420] on button "Save" at bounding box center [717, 421] width 47 height 17
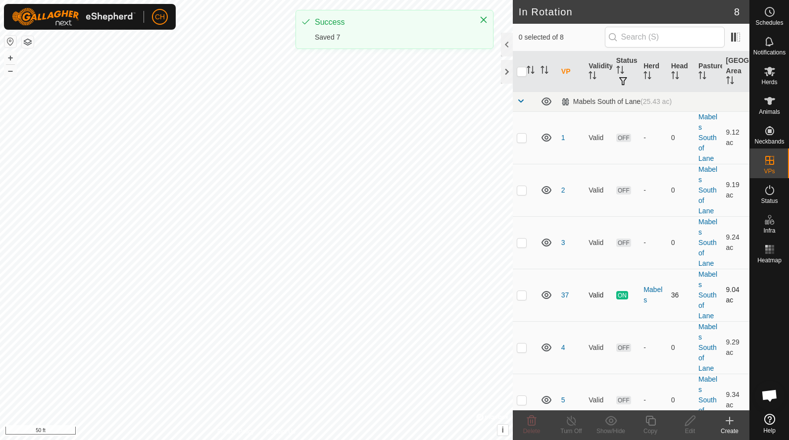
scroll to position [122, 0]
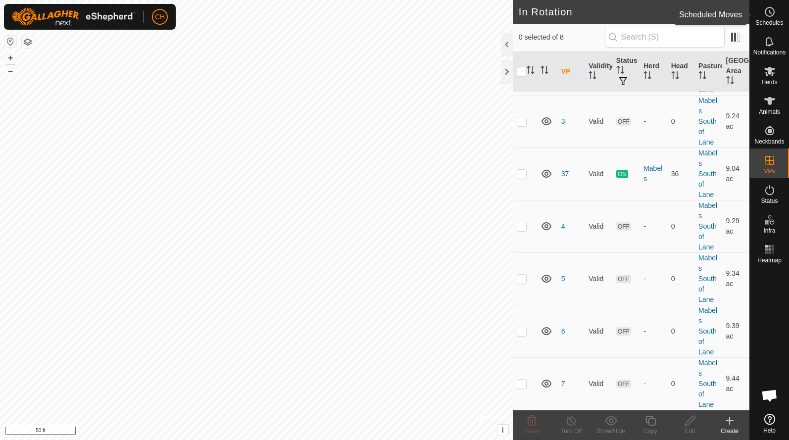
click at [775, 18] on es-schedule-vp-svg-icon at bounding box center [769, 12] width 18 height 16
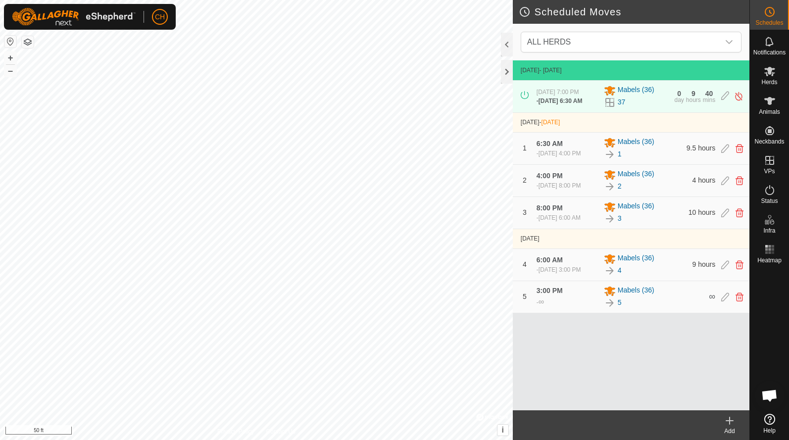
click at [728, 424] on icon at bounding box center [729, 421] width 12 height 12
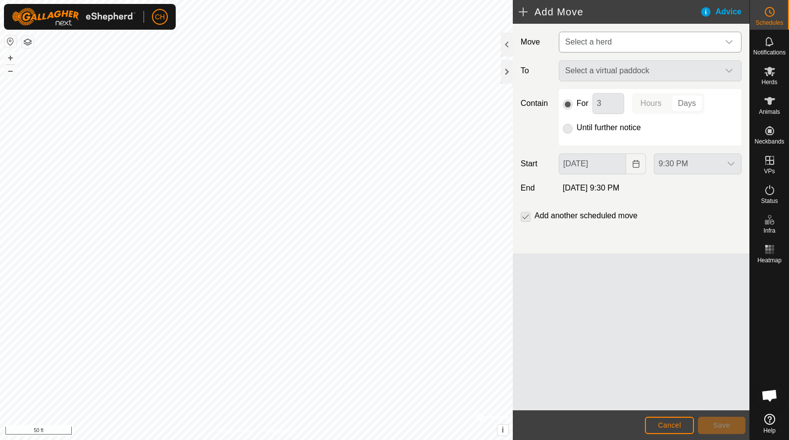
click at [591, 48] on span "Select a herd" at bounding box center [640, 42] width 158 height 20
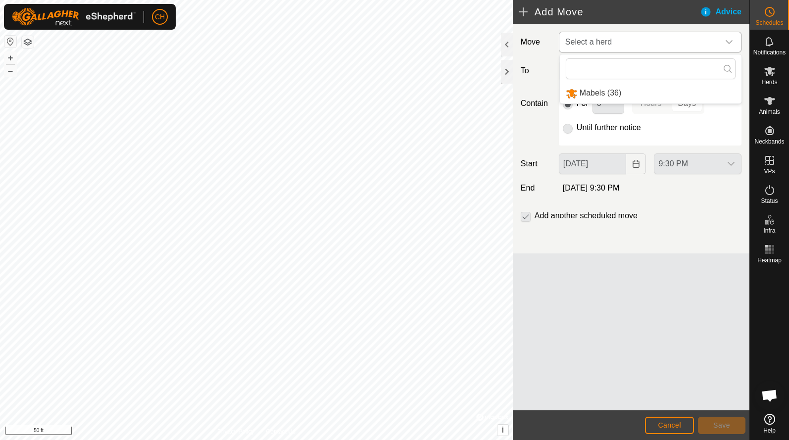
click at [593, 93] on li "Mabels (36)" at bounding box center [651, 93] width 182 height 20
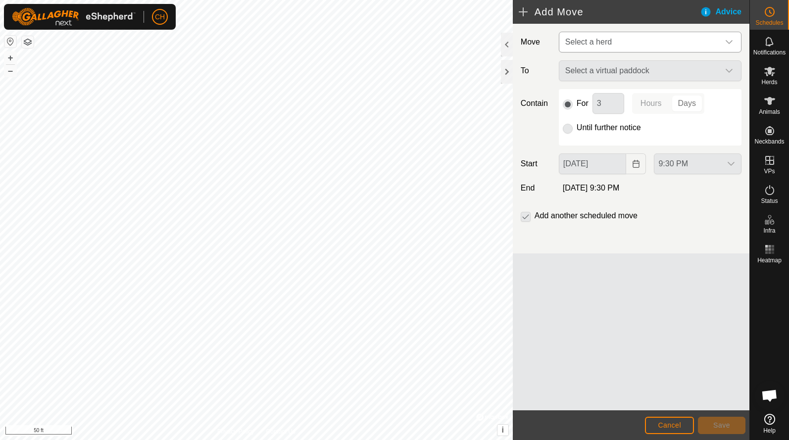
type input "[DATE]"
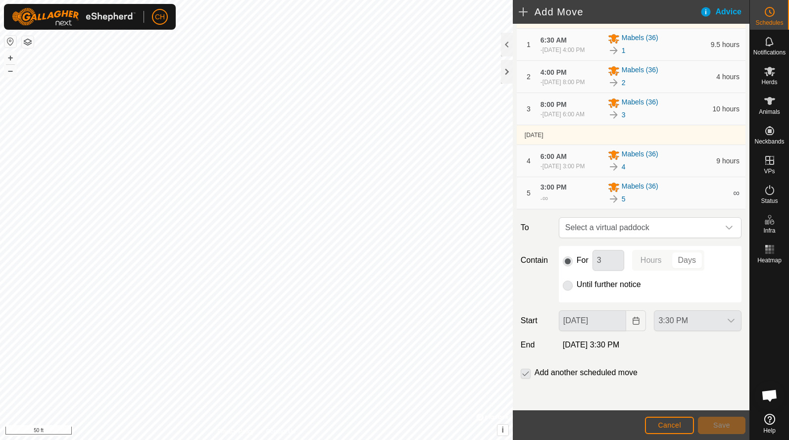
scroll to position [134, 0]
click at [602, 230] on span "Select a virtual paddock" at bounding box center [640, 228] width 158 height 20
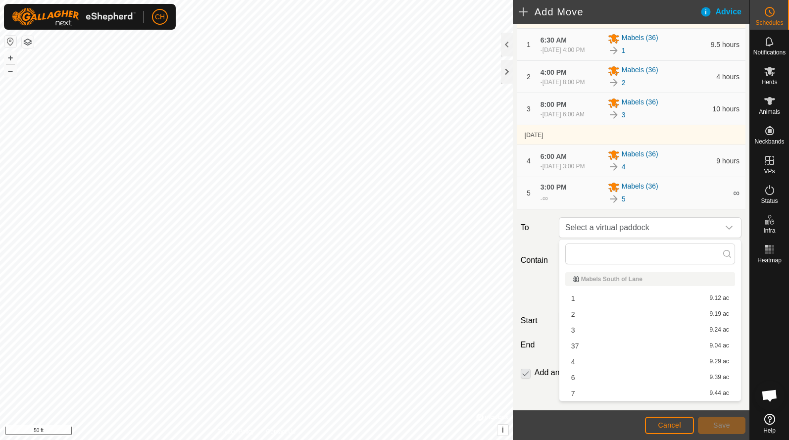
click at [595, 378] on li "6 9.39 ac" at bounding box center [650, 377] width 170 height 15
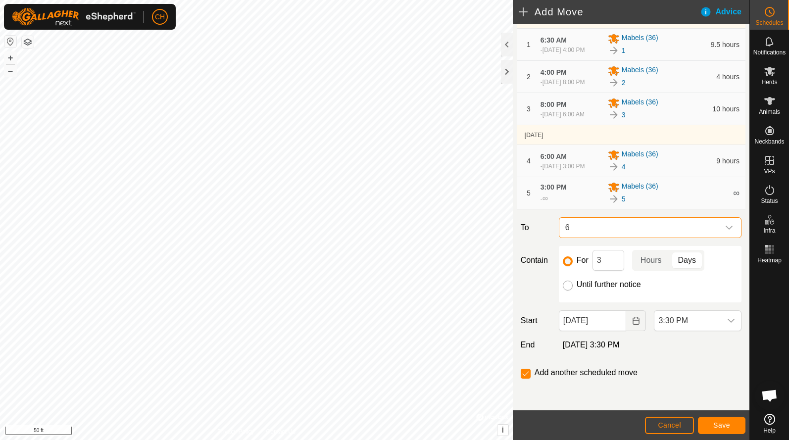
click at [568, 285] on input "Until further notice" at bounding box center [568, 286] width 10 height 10
radio input "true"
click at [680, 327] on span "3:30 PM" at bounding box center [687, 321] width 67 height 20
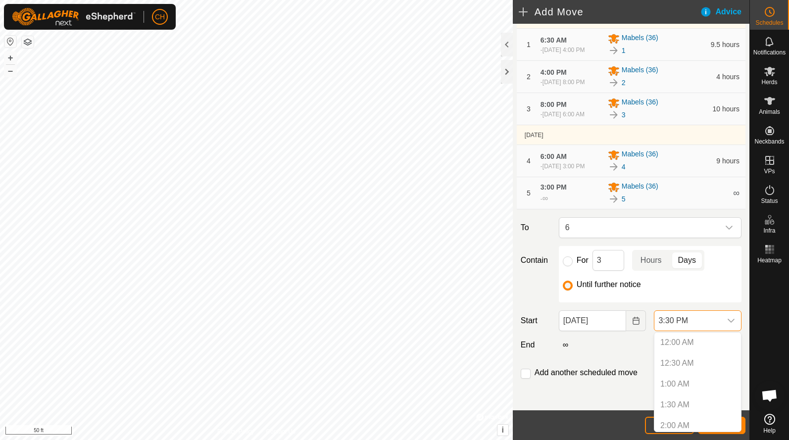
scroll to position [565, 0]
click at [676, 401] on li "8:30 PM" at bounding box center [697, 402] width 87 height 20
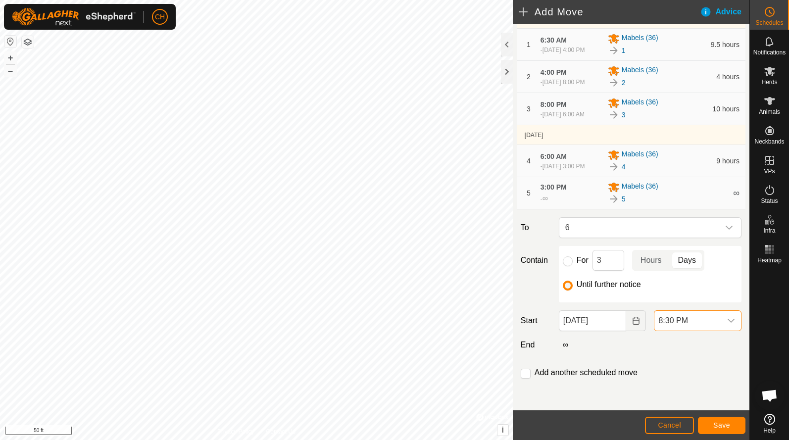
scroll to position [134, 0]
click at [520, 372] on input "checkbox" at bounding box center [525, 374] width 10 height 10
click at [706, 419] on button "Save" at bounding box center [721, 425] width 47 height 17
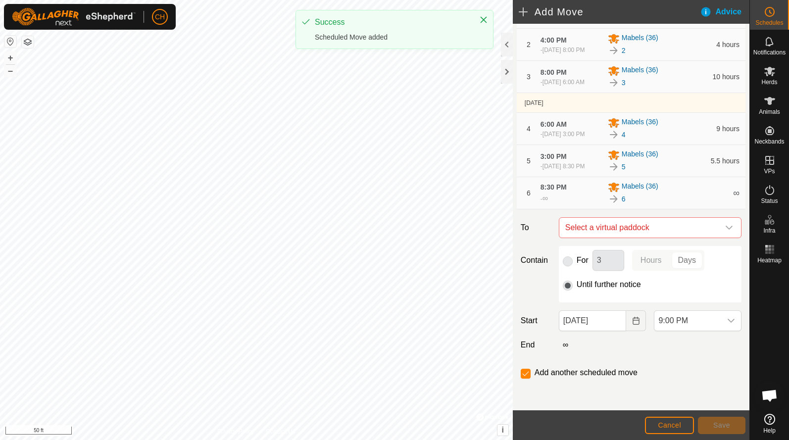
scroll to position [170, 0]
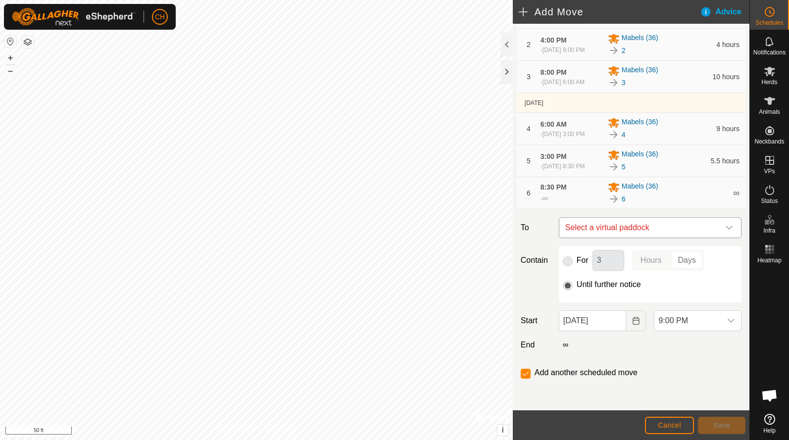
click at [607, 231] on span "Select a virtual paddock" at bounding box center [640, 228] width 158 height 20
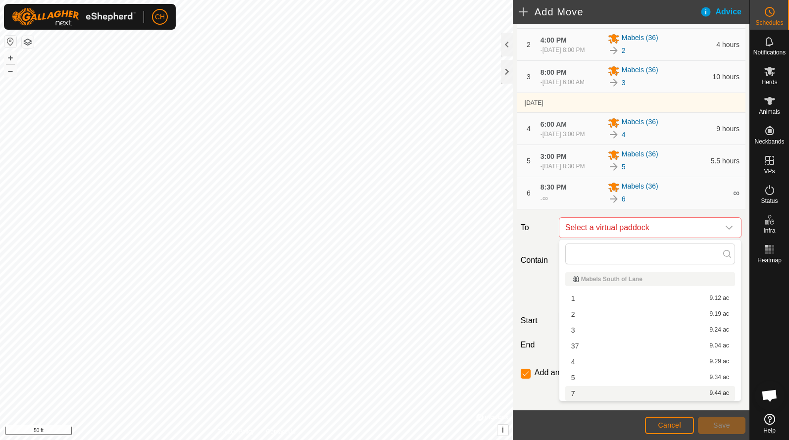
click at [588, 392] on li "7 9.44 ac" at bounding box center [650, 393] width 170 height 15
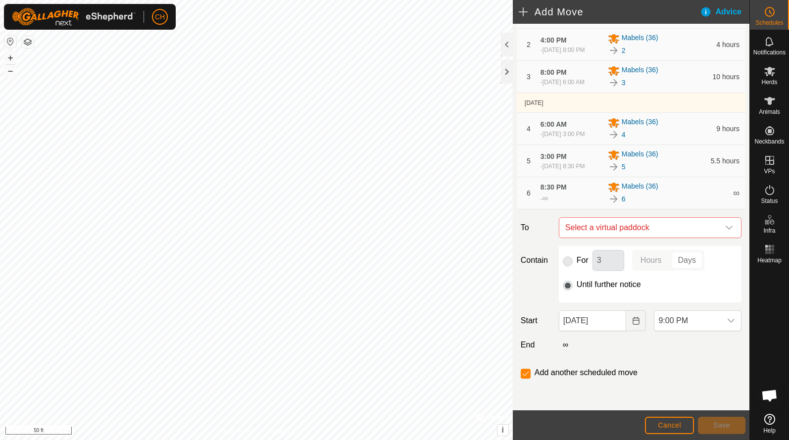
checkbox input "false"
click at [630, 322] on button "Choose Date" at bounding box center [636, 320] width 20 height 21
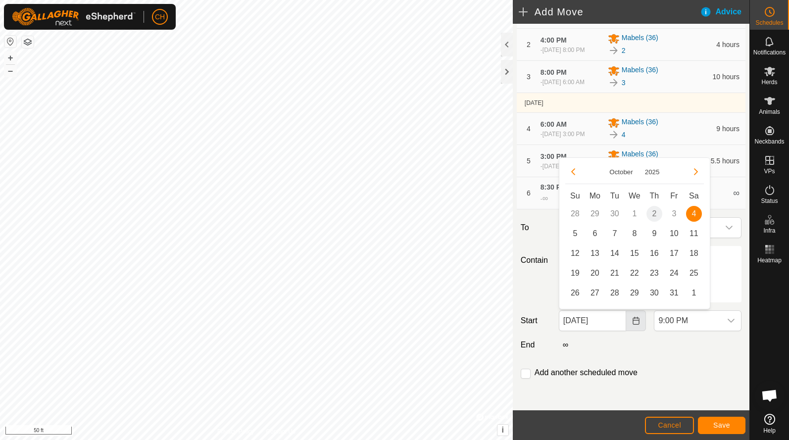
click at [636, 320] on icon "Choose Date" at bounding box center [635, 321] width 6 height 8
click at [626, 321] on button "Choose Date" at bounding box center [636, 320] width 20 height 21
click at [574, 233] on span "5" at bounding box center [575, 234] width 16 height 16
type input "[DATE]"
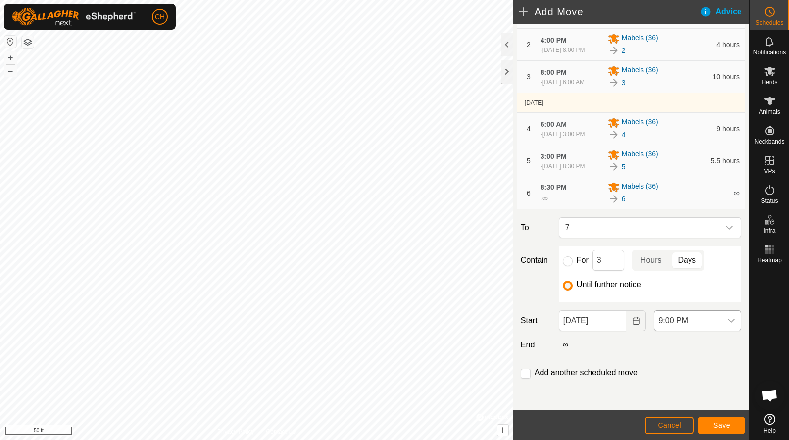
click at [733, 318] on icon "dropdown trigger" at bounding box center [731, 321] width 8 height 8
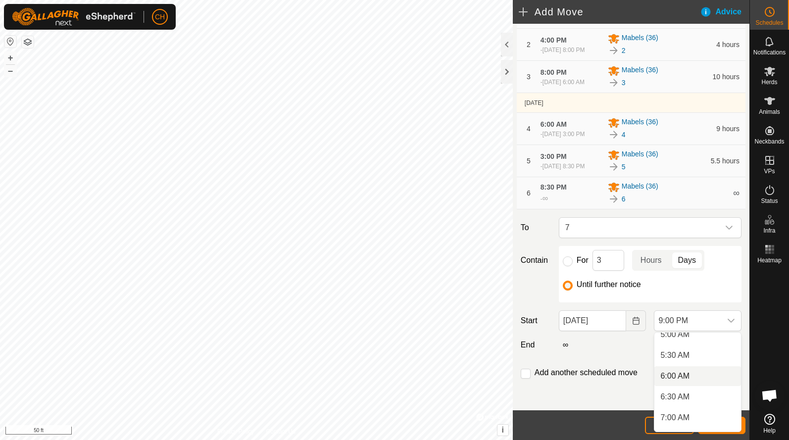
click at [678, 377] on li "6:00 AM" at bounding box center [697, 376] width 87 height 20
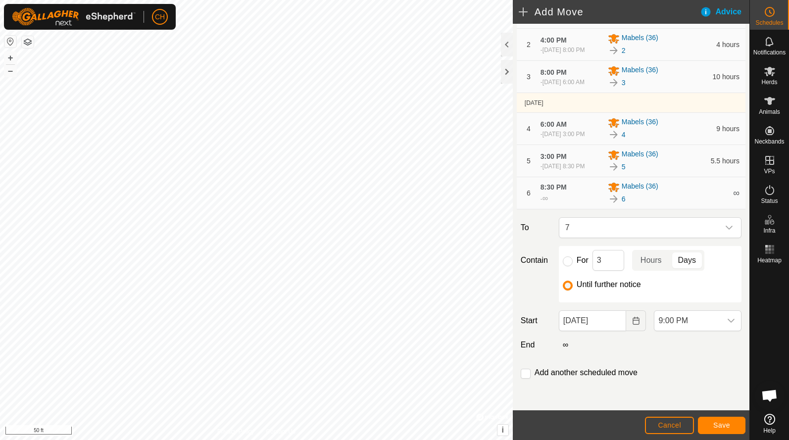
scroll to position [794, 0]
click at [719, 421] on span "Save" at bounding box center [721, 425] width 17 height 8
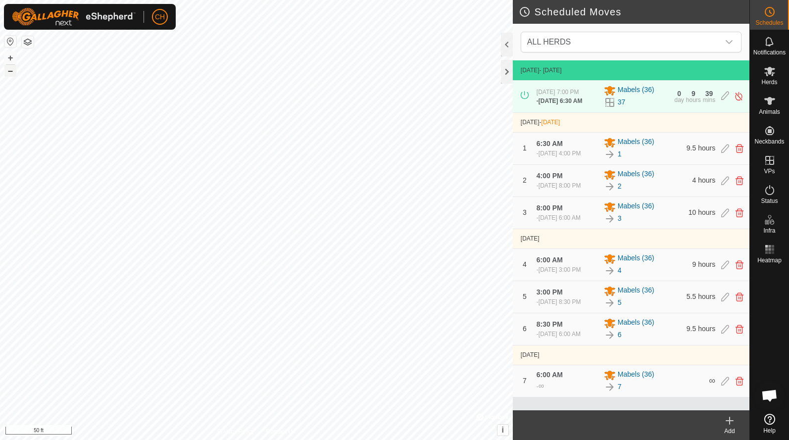
click at [12, 73] on button "–" at bounding box center [10, 71] width 12 height 12
